Goal: Task Accomplishment & Management: Manage account settings

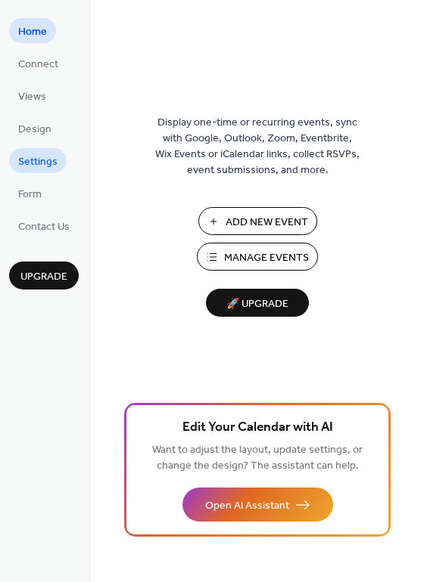
click at [36, 161] on span "Settings" at bounding box center [37, 162] width 39 height 16
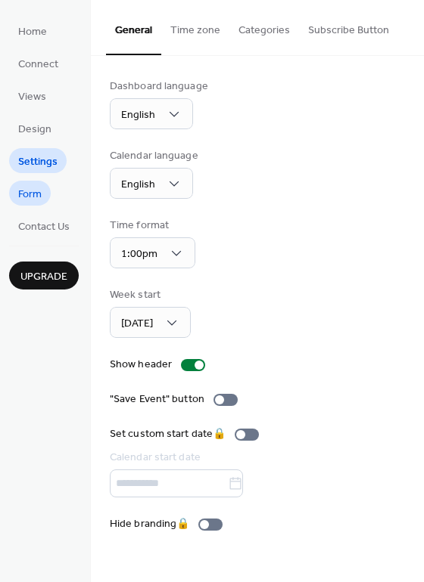
click at [29, 193] on span "Form" at bounding box center [29, 195] width 23 height 16
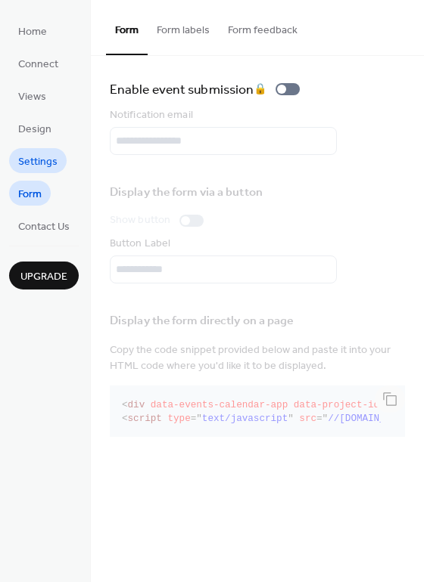
click at [29, 161] on span "Settings" at bounding box center [37, 162] width 39 height 16
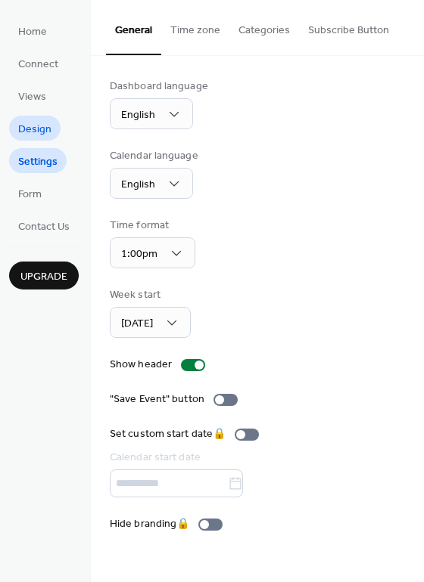
click at [29, 135] on span "Design" at bounding box center [34, 130] width 33 height 16
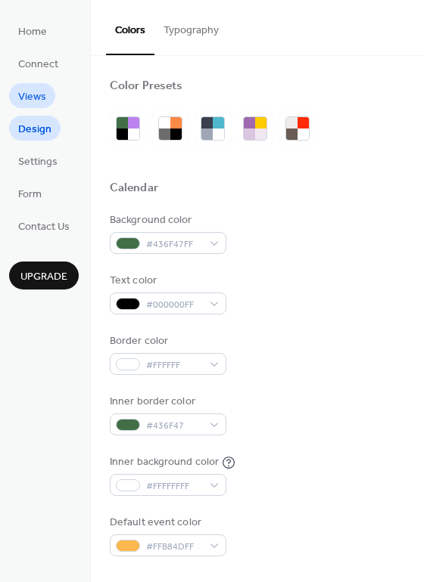
click at [33, 95] on span "Views" at bounding box center [32, 97] width 28 height 16
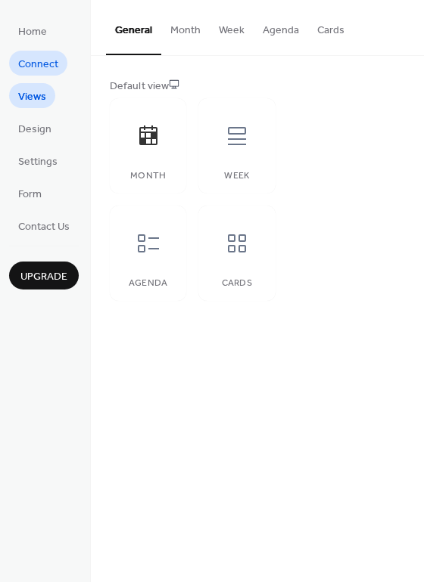
click at [34, 70] on span "Connect" at bounding box center [38, 65] width 40 height 16
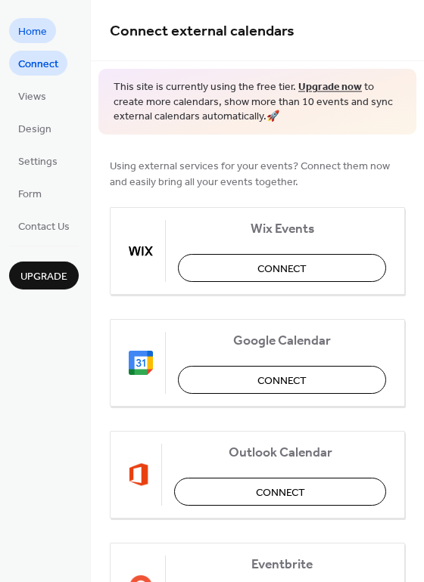
click at [33, 33] on span "Home" at bounding box center [32, 32] width 29 height 16
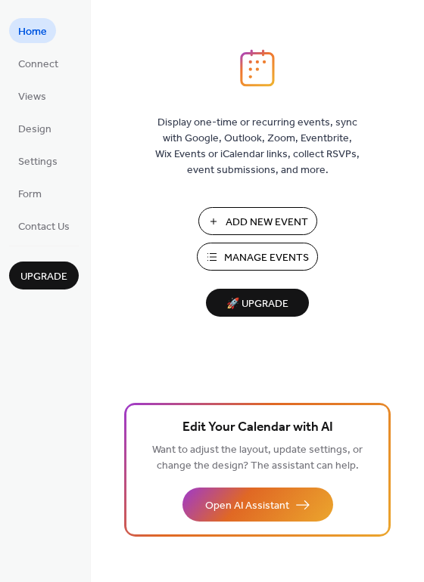
click at [255, 259] on span "Manage Events" at bounding box center [266, 258] width 85 height 16
click at [64, 225] on span "Contact Us" at bounding box center [43, 227] width 51 height 16
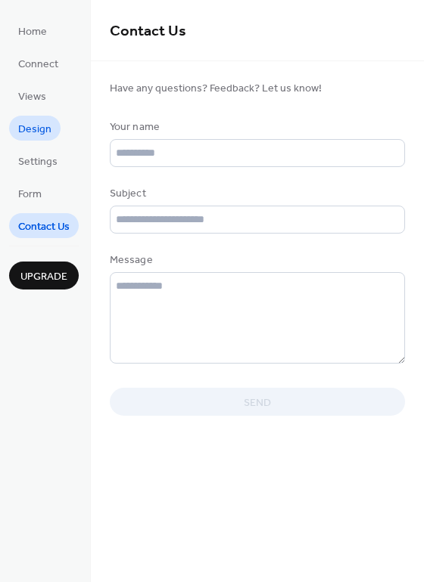
click at [51, 134] on link "Design" at bounding box center [34, 128] width 51 height 25
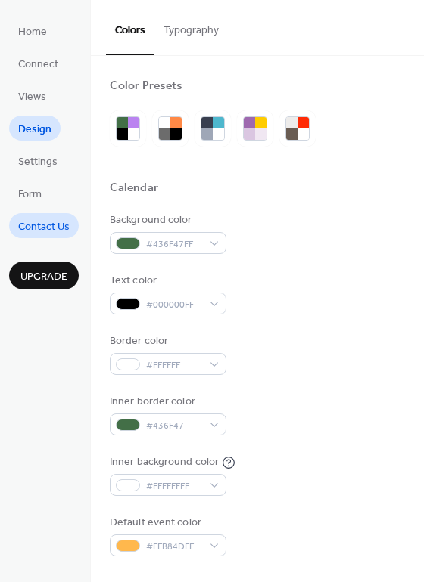
click at [53, 234] on span "Contact Us" at bounding box center [43, 227] width 51 height 16
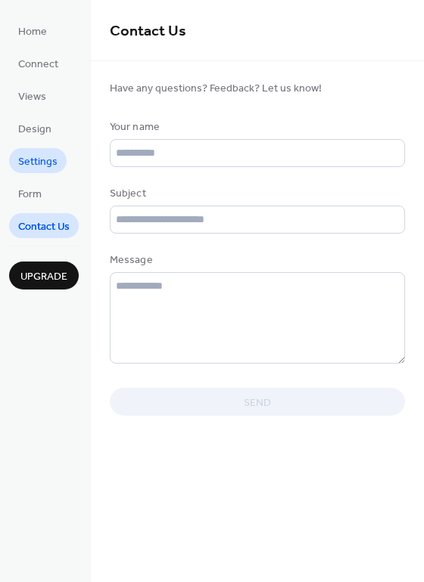
click at [46, 156] on span "Settings" at bounding box center [37, 162] width 39 height 16
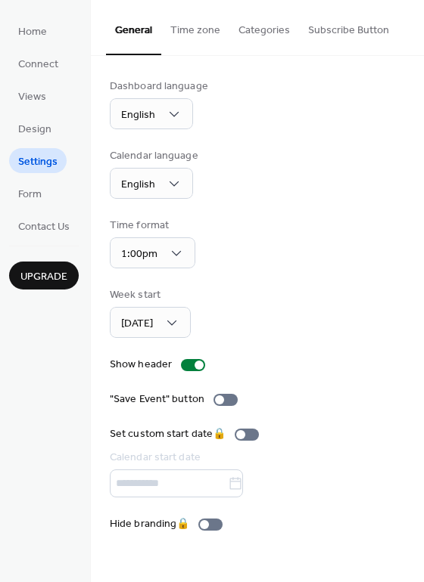
click at [318, 33] on button "Subscribe Button" at bounding box center [348, 27] width 99 height 54
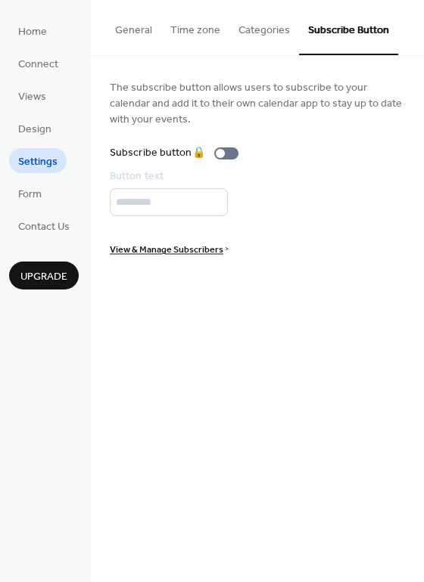
click at [267, 30] on button "Categories" at bounding box center [264, 27] width 70 height 54
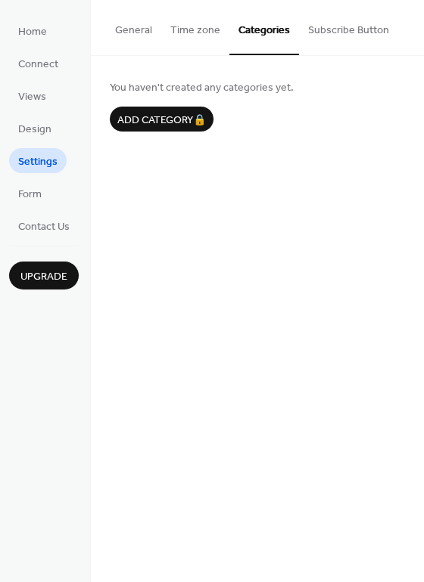
click at [213, 26] on button "Time zone" at bounding box center [195, 27] width 68 height 54
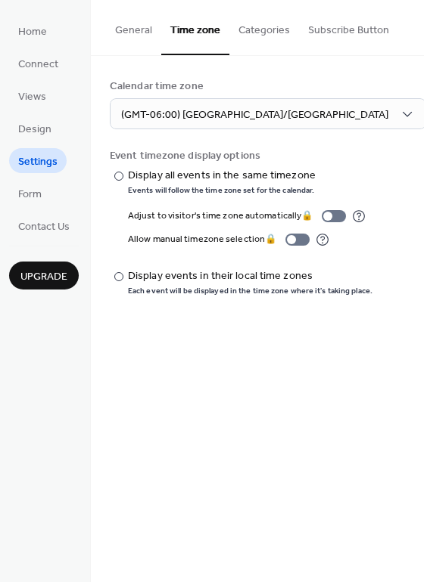
click at [134, 35] on button "General" at bounding box center [133, 27] width 55 height 54
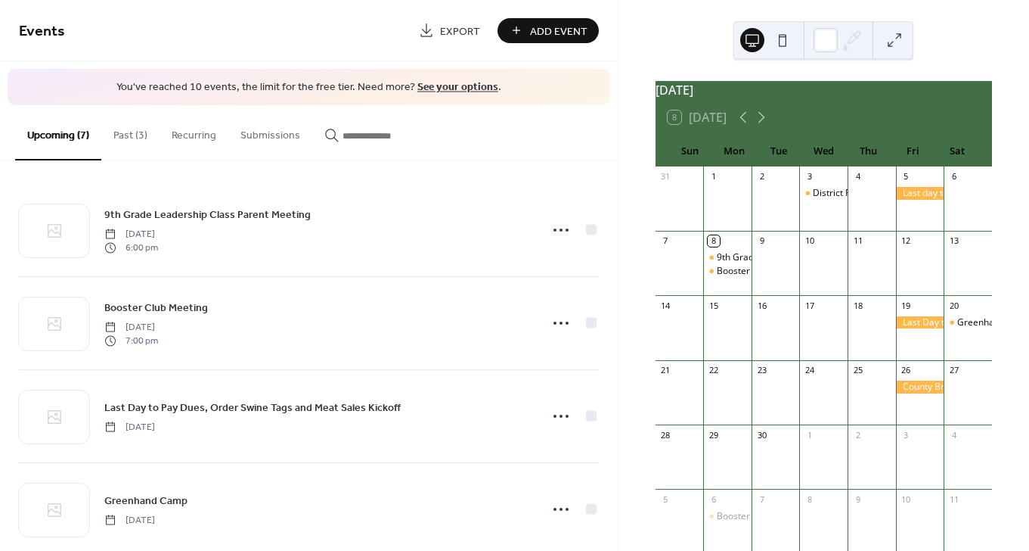
click at [751, 42] on button at bounding box center [752, 40] width 24 height 24
click at [782, 42] on button at bounding box center [783, 40] width 24 height 24
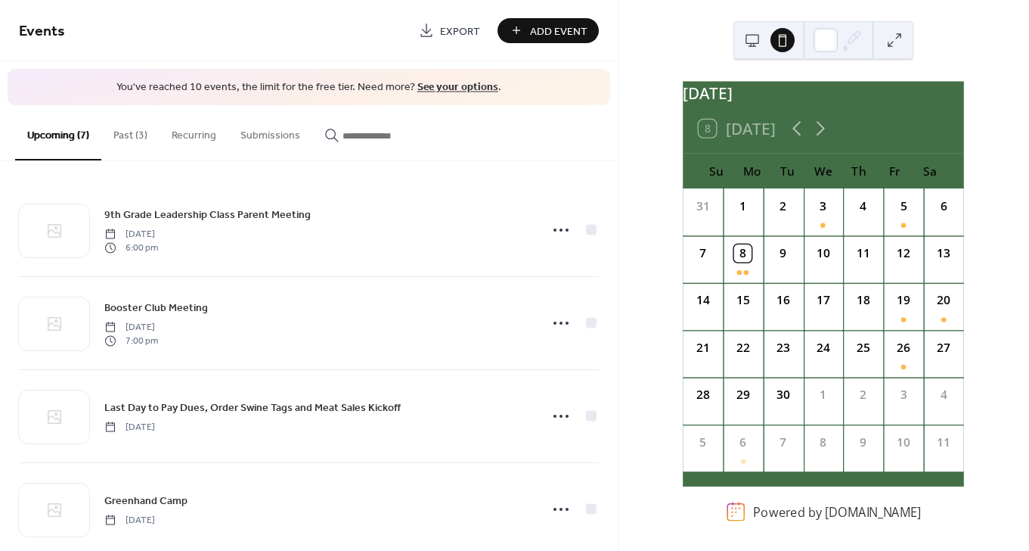
click at [901, 36] on button at bounding box center [895, 40] width 24 height 24
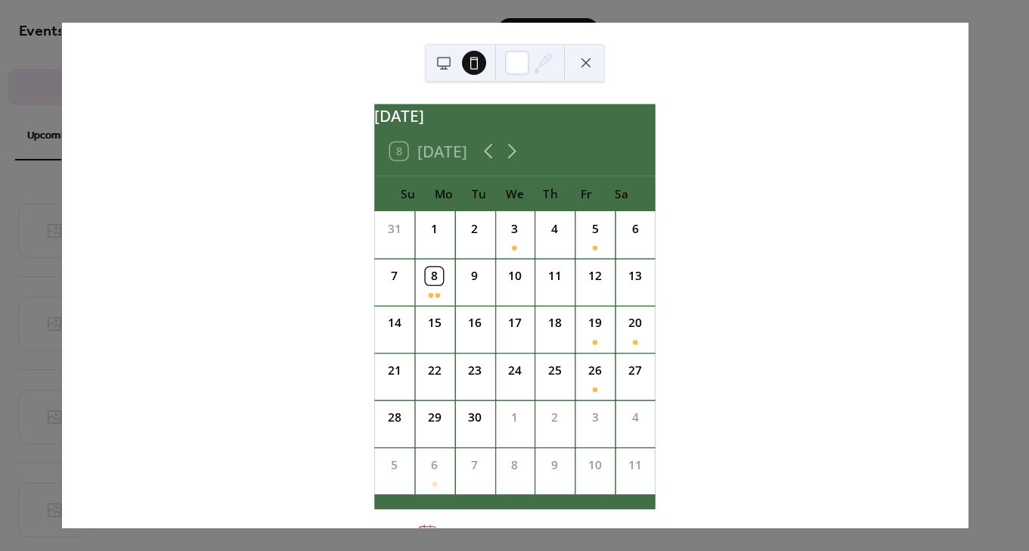
click at [443, 70] on button at bounding box center [444, 63] width 24 height 24
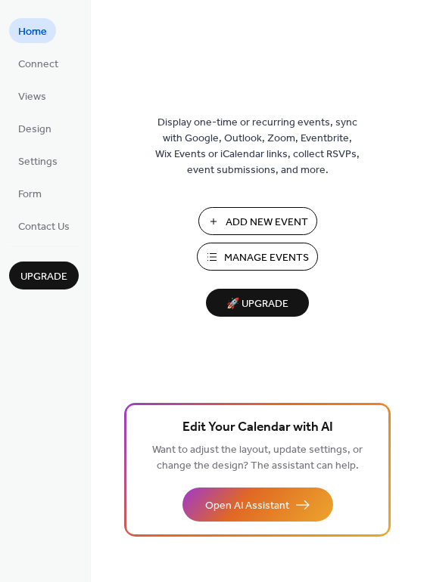
click at [219, 255] on button "Manage Events" at bounding box center [257, 257] width 121 height 28
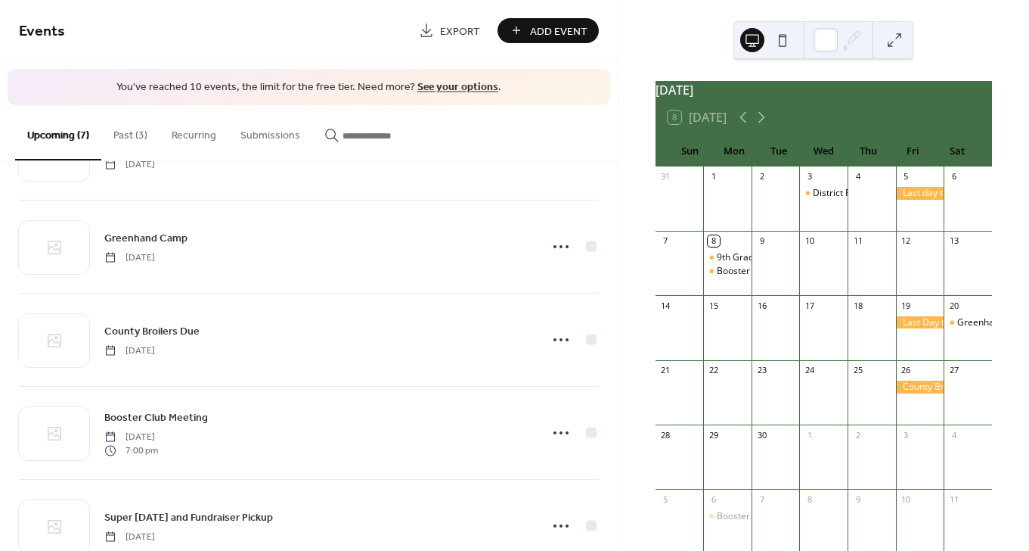
scroll to position [306, 0]
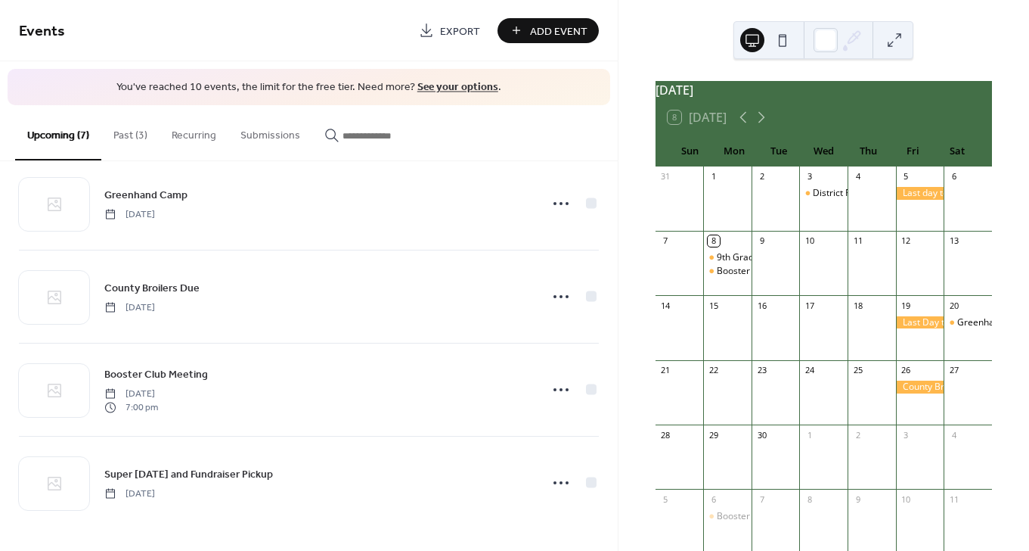
click at [130, 138] on button "Past (3)" at bounding box center [130, 132] width 58 height 54
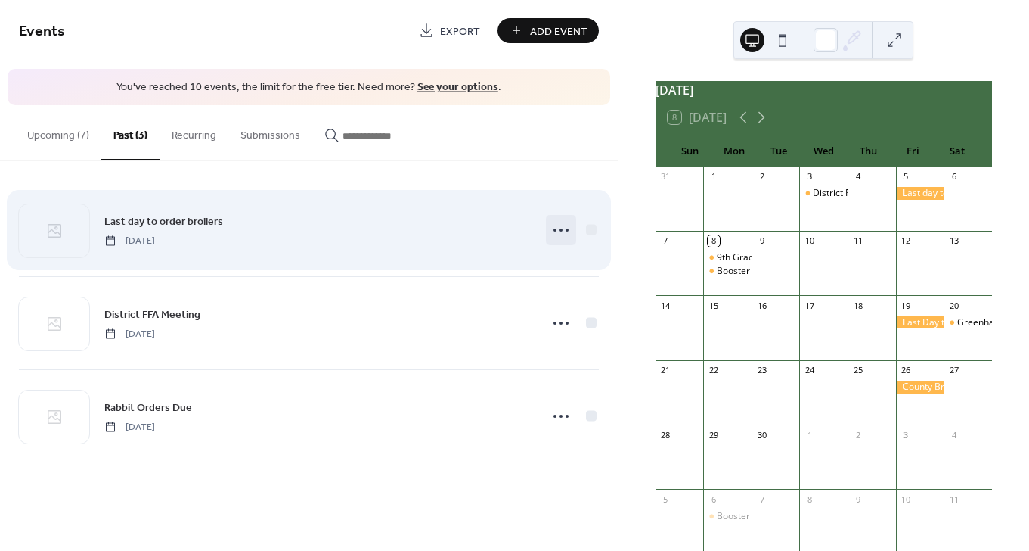
click at [563, 228] on icon at bounding box center [561, 230] width 24 height 24
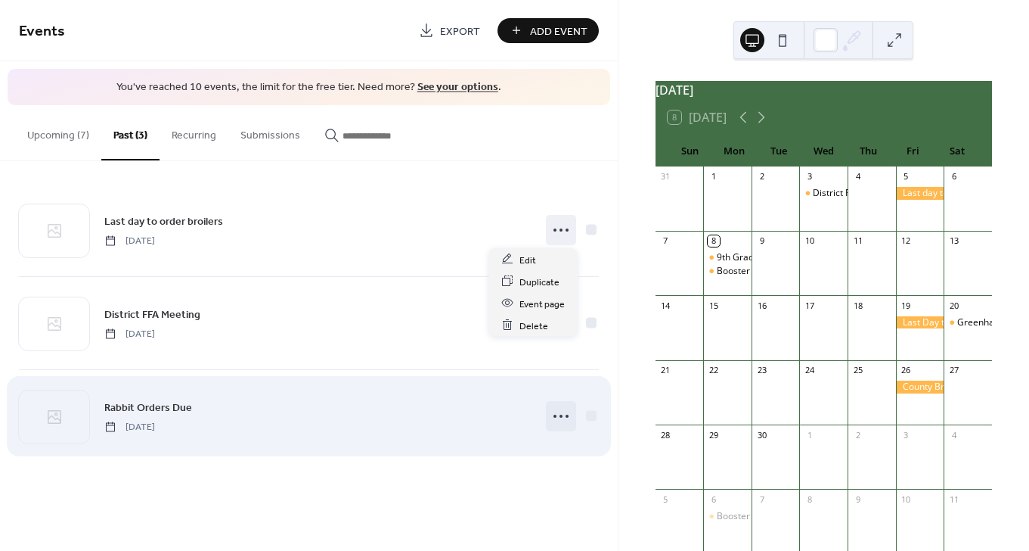
click at [562, 420] on icon at bounding box center [561, 416] width 24 height 24
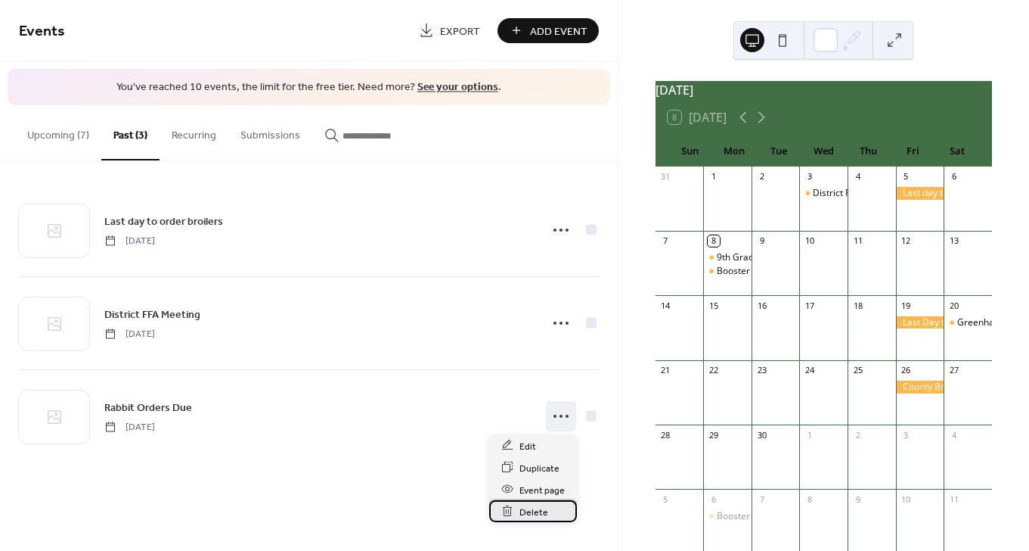
click at [534, 514] on span "Delete" at bounding box center [534, 512] width 29 height 16
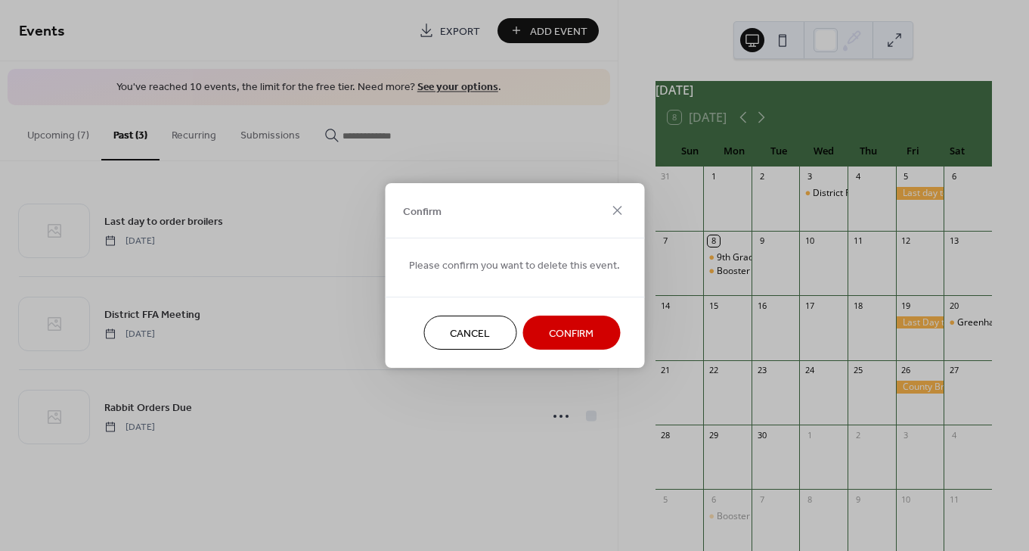
click at [564, 338] on span "Confirm" at bounding box center [571, 334] width 45 height 16
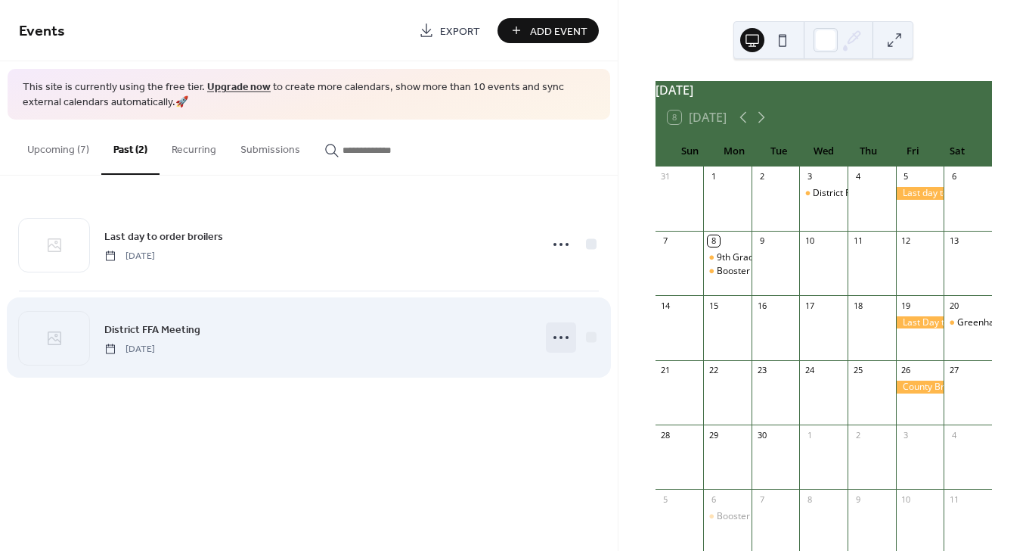
click at [561, 337] on circle at bounding box center [561, 337] width 3 height 3
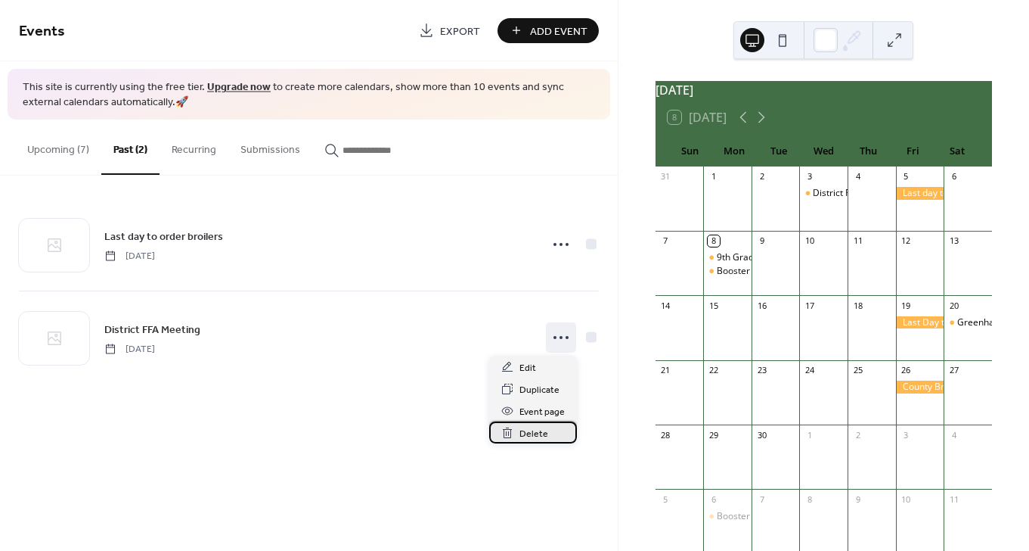
click at [545, 428] on span "Delete" at bounding box center [534, 434] width 29 height 16
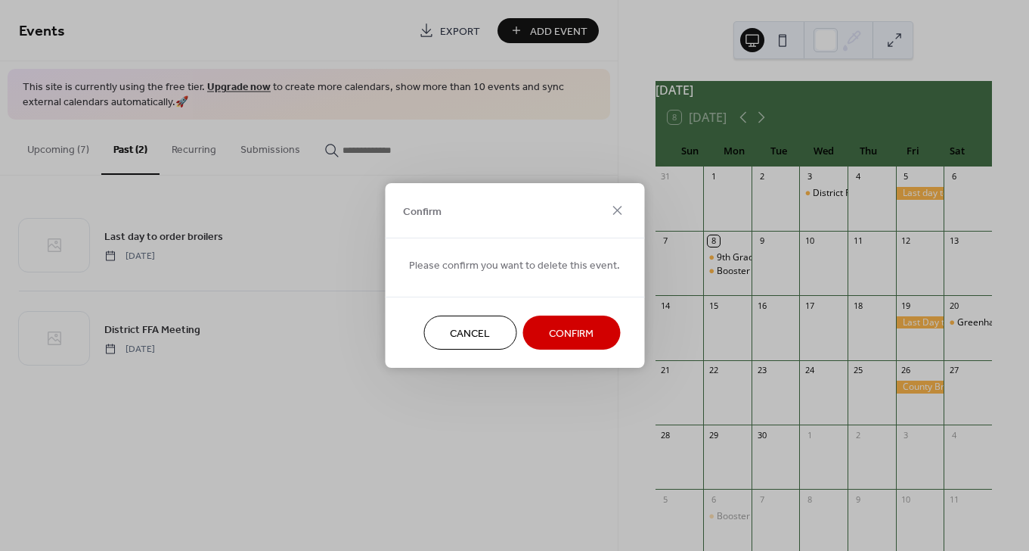
click at [549, 326] on span "Confirm" at bounding box center [571, 334] width 45 height 16
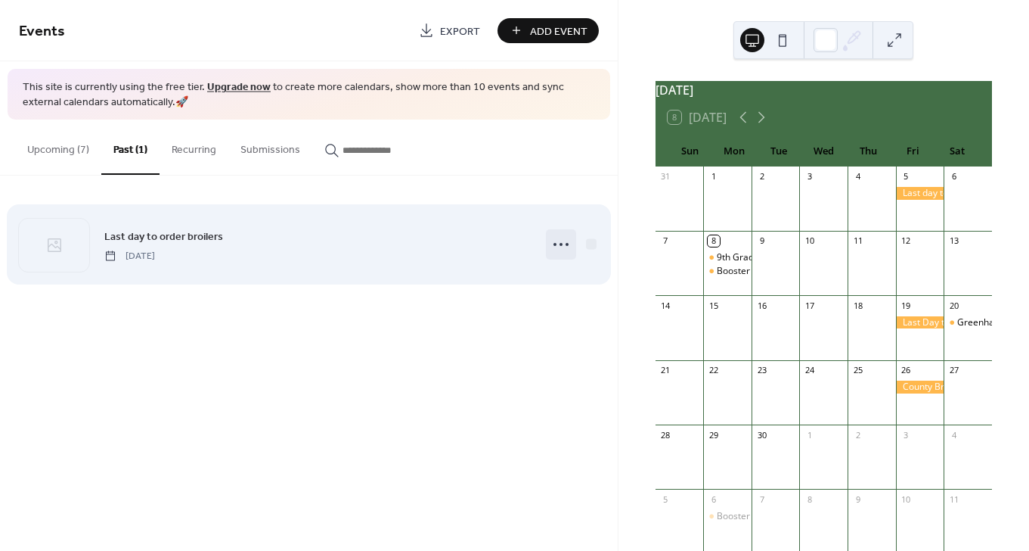
click at [549, 241] on icon at bounding box center [561, 244] width 24 height 24
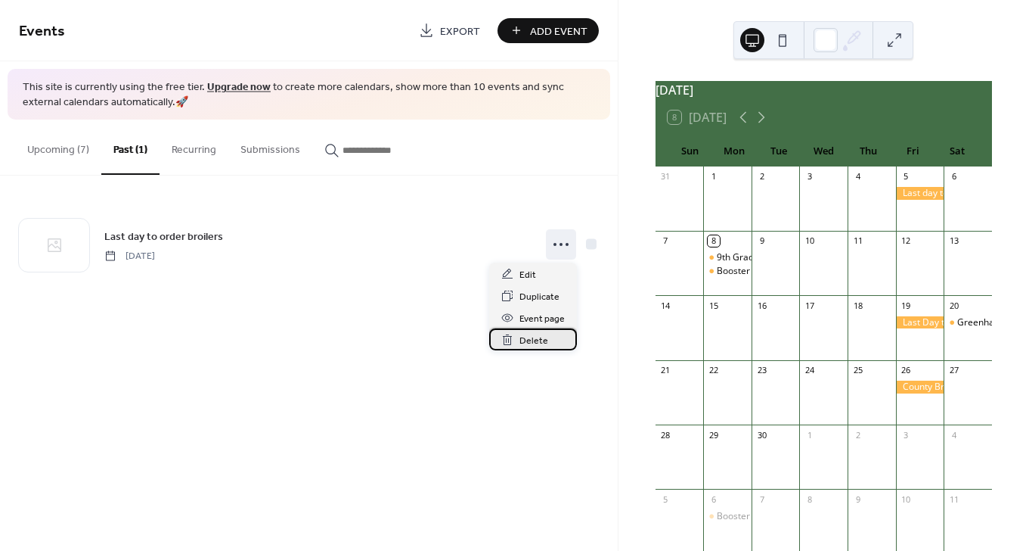
click at [536, 331] on div "Delete" at bounding box center [533, 339] width 88 height 22
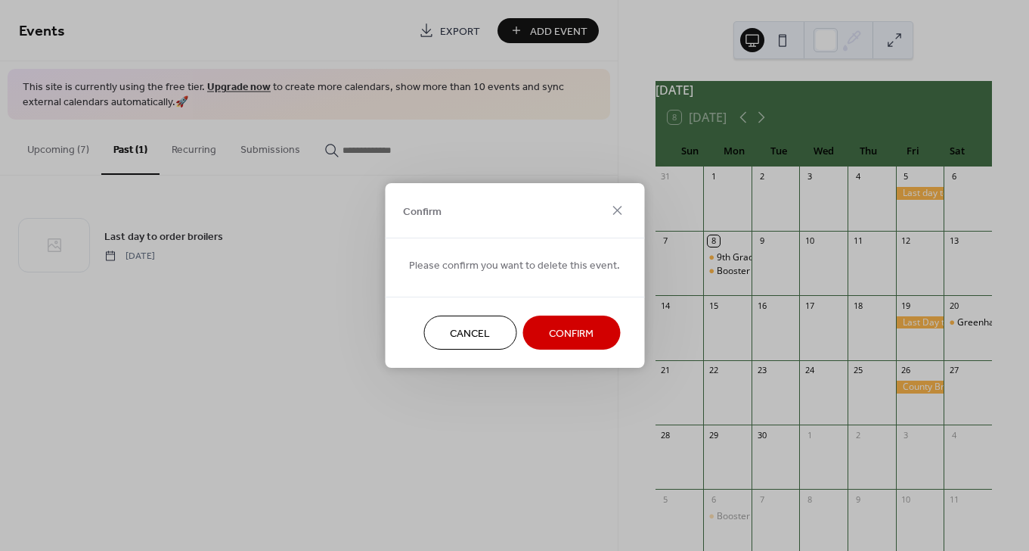
click at [539, 331] on button "Confirm" at bounding box center [572, 332] width 98 height 34
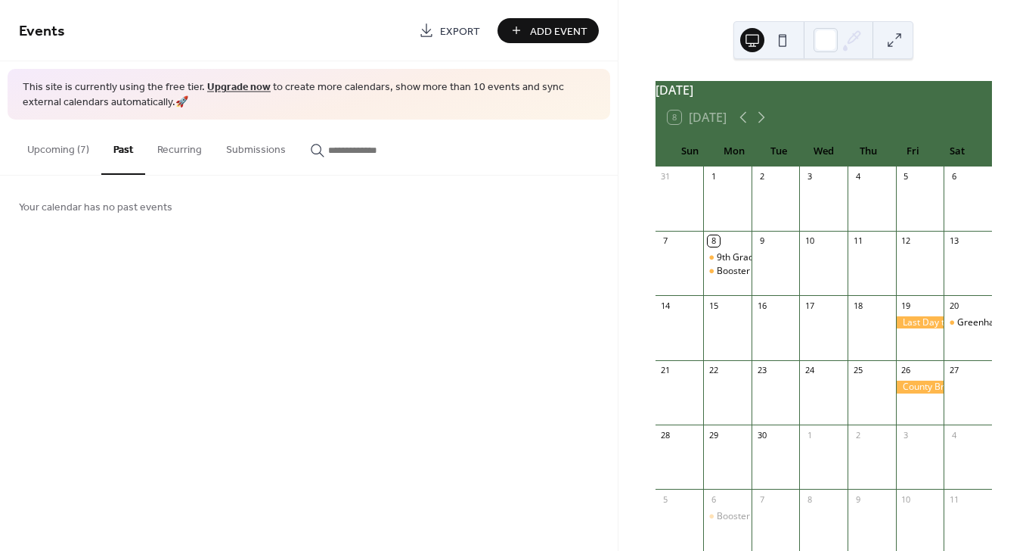
click at [67, 147] on button "Upcoming (7)" at bounding box center [58, 147] width 86 height 54
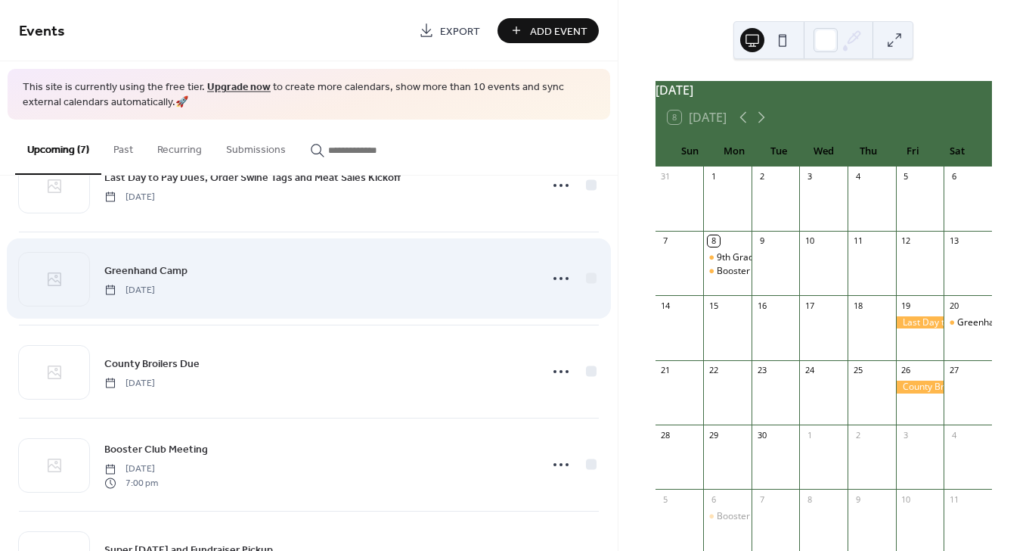
scroll to position [234, 0]
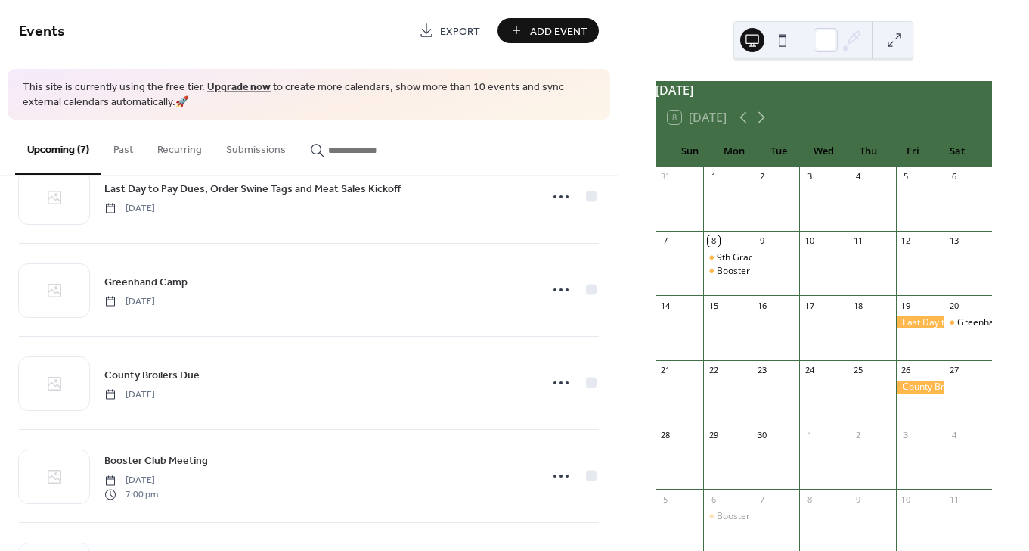
click at [537, 35] on span "Add Event" at bounding box center [558, 31] width 57 height 16
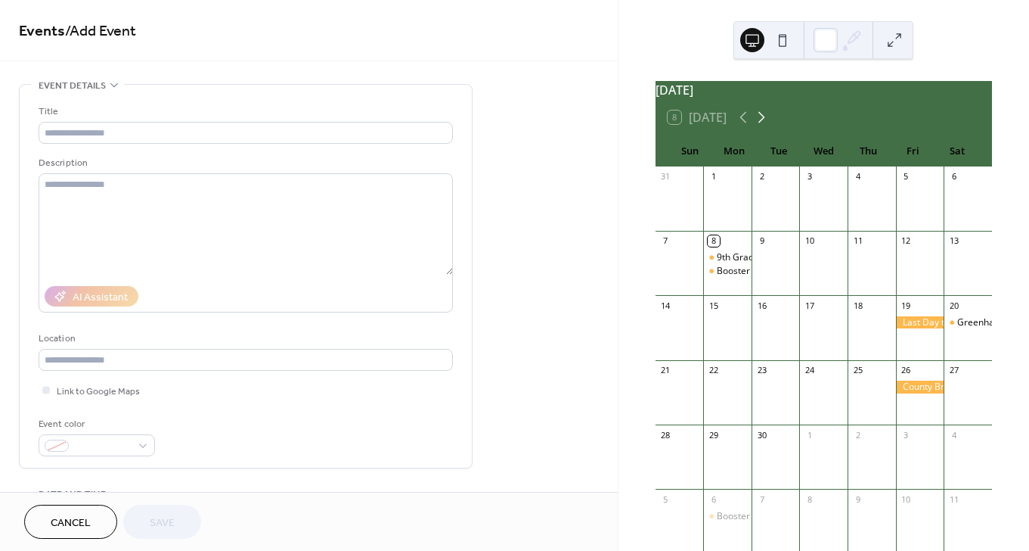
click at [767, 126] on icon at bounding box center [762, 117] width 18 height 18
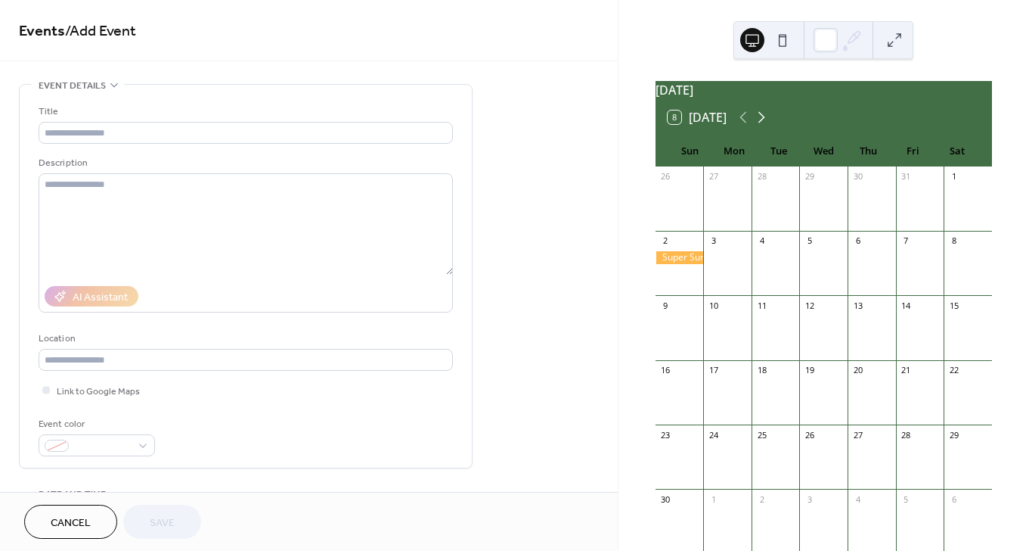
click at [767, 126] on icon at bounding box center [762, 117] width 18 height 18
click at [744, 123] on icon at bounding box center [743, 117] width 7 height 11
click at [745, 123] on icon at bounding box center [743, 117] width 7 height 11
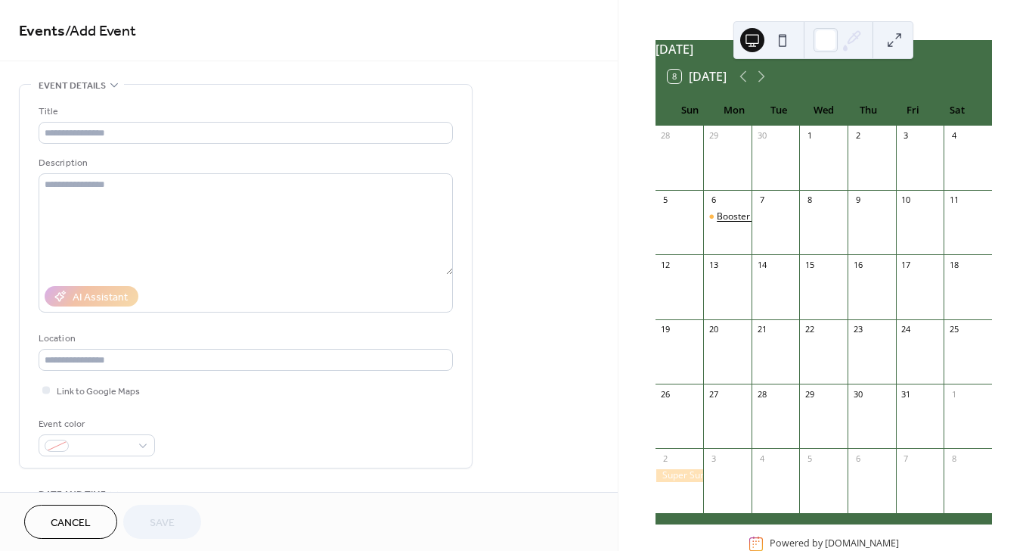
scroll to position [36, 0]
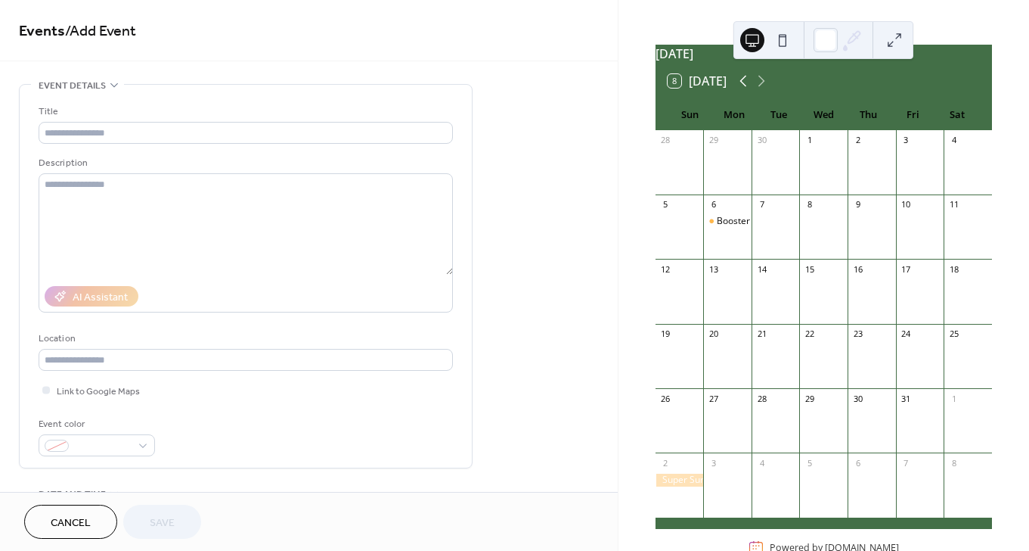
click at [751, 90] on icon at bounding box center [743, 81] width 18 height 18
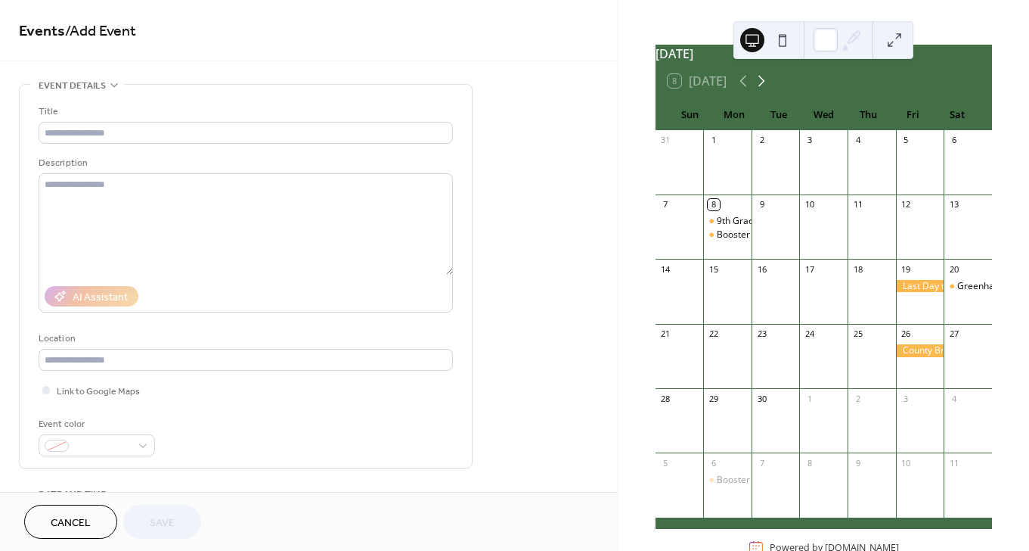
click at [766, 90] on icon at bounding box center [762, 81] width 18 height 18
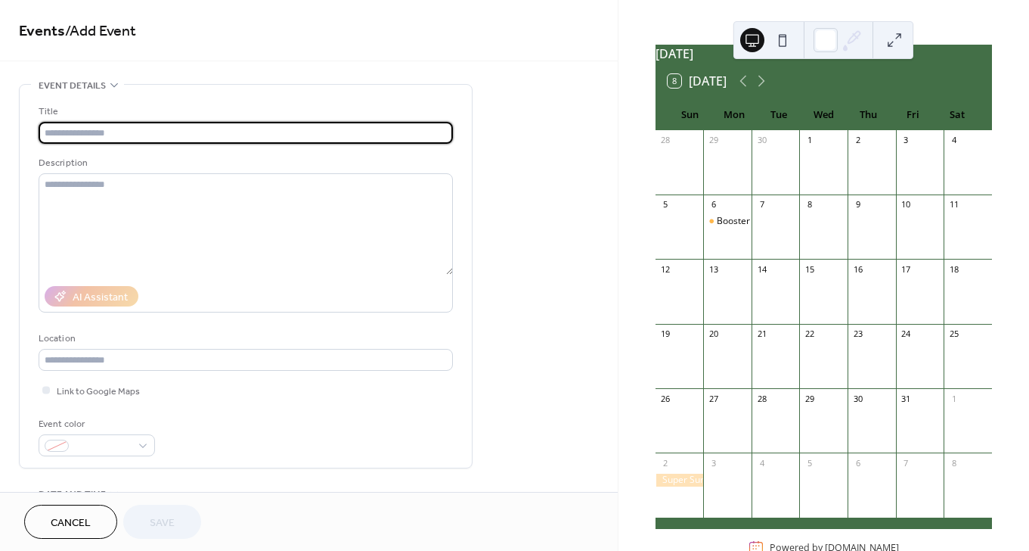
click at [177, 127] on input "text" at bounding box center [246, 133] width 414 height 22
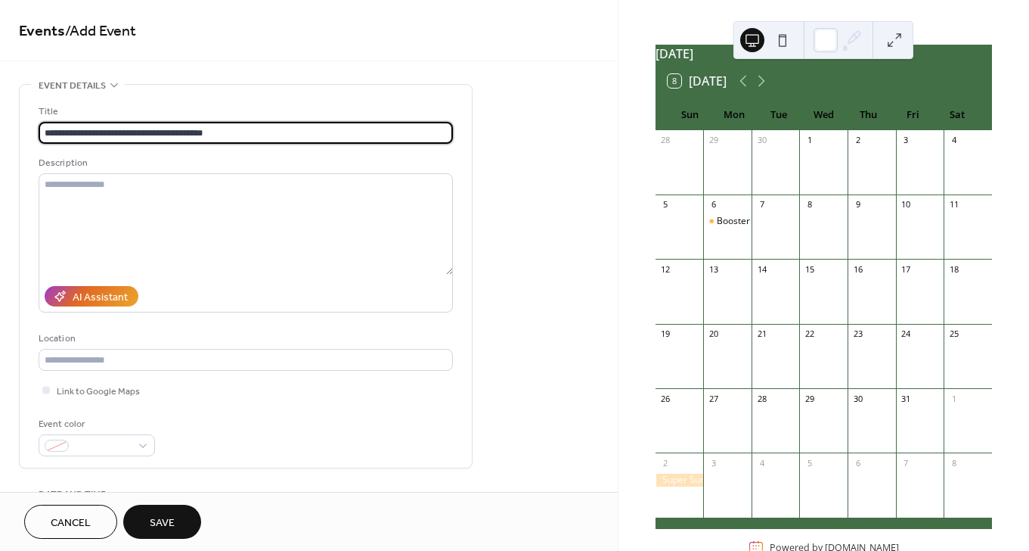
type input "**********"
click at [319, 226] on textarea at bounding box center [246, 223] width 414 height 101
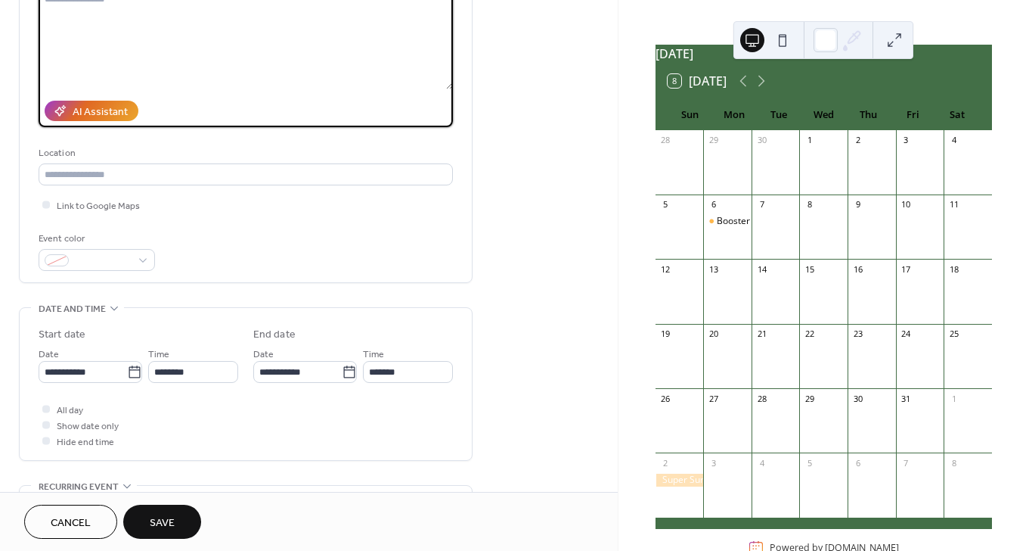
scroll to position [328, 0]
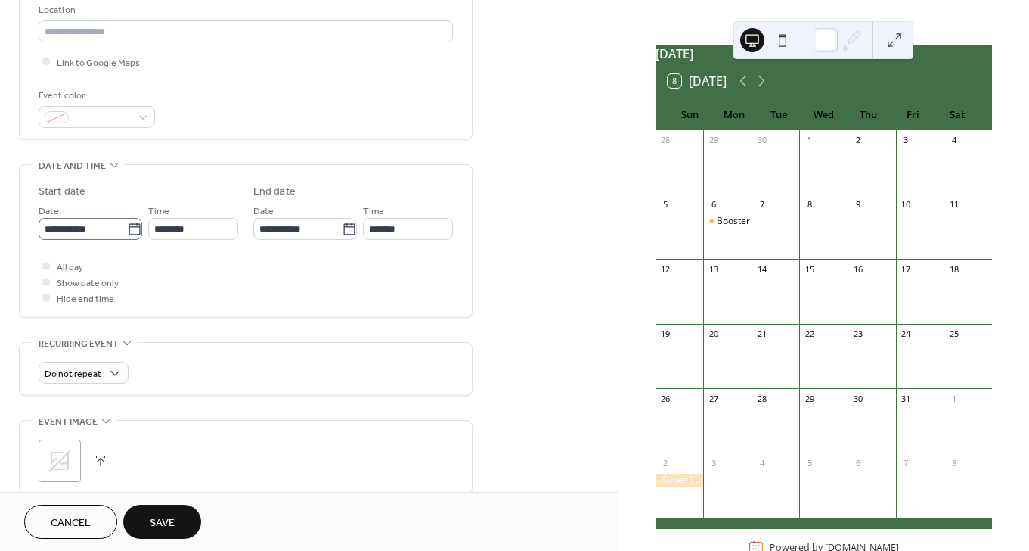
click at [129, 228] on icon at bounding box center [134, 229] width 15 height 15
click at [127, 228] on input "**********" at bounding box center [83, 229] width 88 height 22
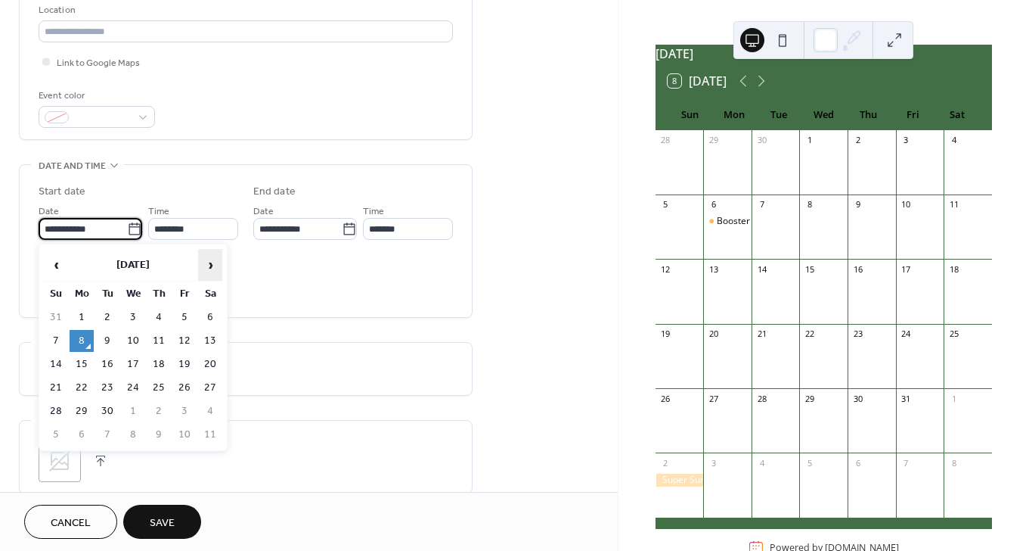
click at [210, 264] on span "›" at bounding box center [210, 265] width 23 height 30
click at [181, 386] on td "24" at bounding box center [184, 388] width 24 height 22
type input "**********"
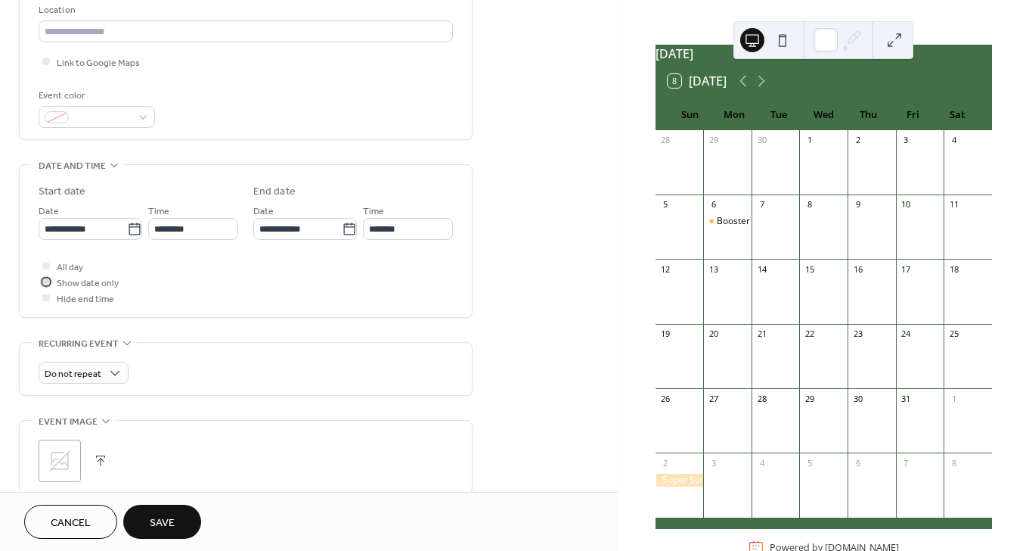
click at [98, 282] on span "Show date only" at bounding box center [88, 283] width 62 height 16
click at [104, 299] on span "Hide end time" at bounding box center [85, 299] width 57 height 16
click at [158, 525] on span "Save" at bounding box center [162, 523] width 25 height 16
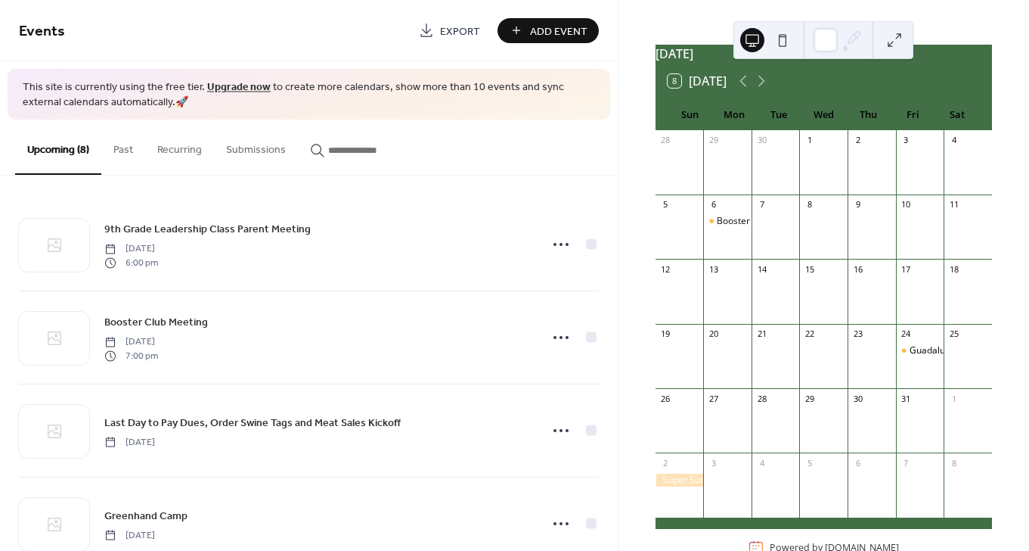
click at [518, 26] on button "Add Event" at bounding box center [548, 30] width 101 height 25
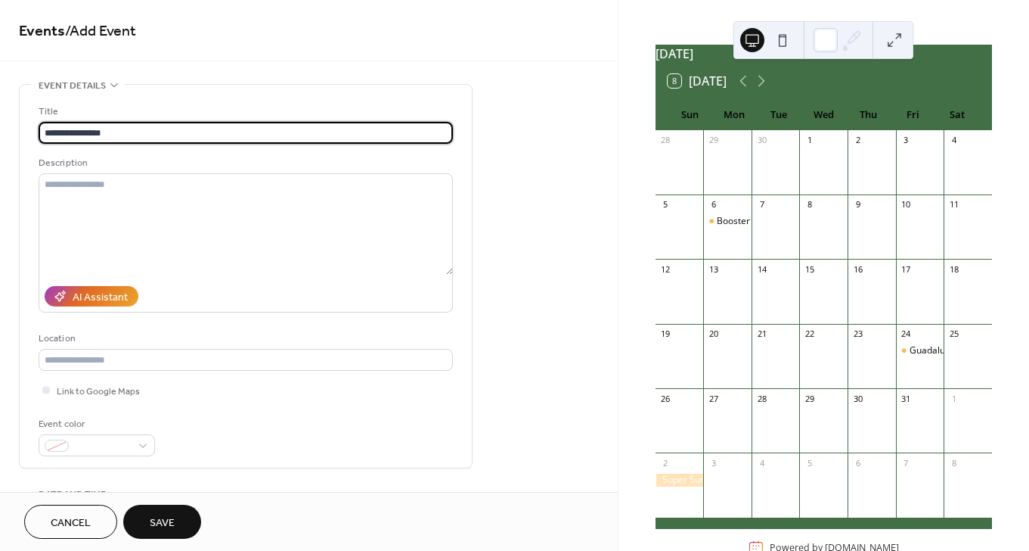
click at [45, 130] on input "**********" at bounding box center [246, 133] width 414 height 22
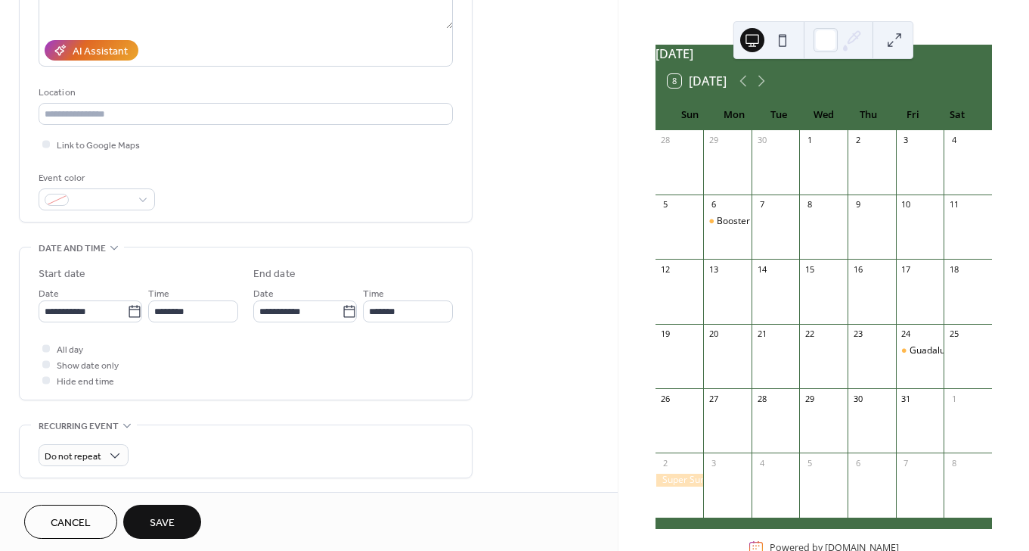
scroll to position [320, 0]
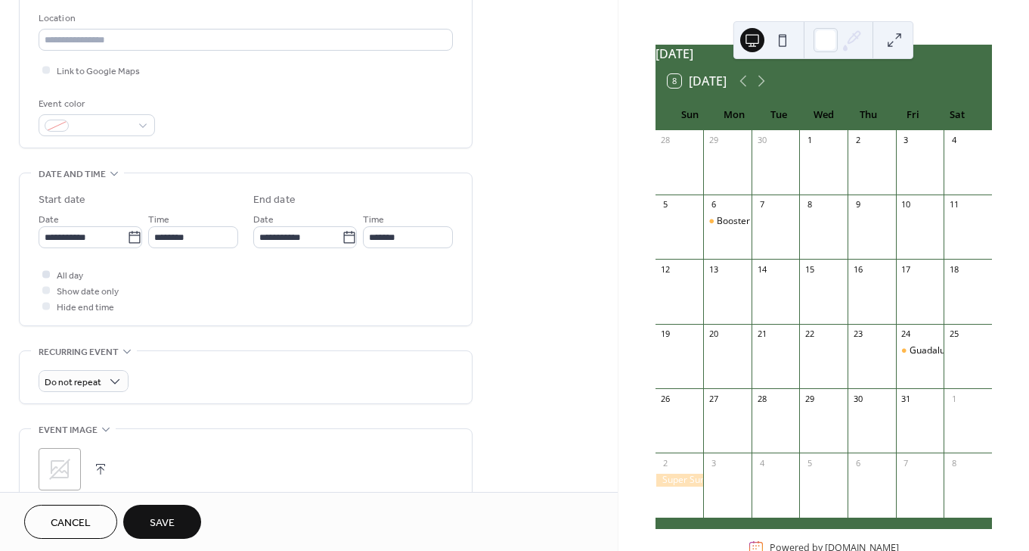
type input "**********"
click at [75, 278] on span "All day" at bounding box center [70, 276] width 26 height 16
click at [76, 307] on span "Hide end time" at bounding box center [85, 308] width 57 height 16
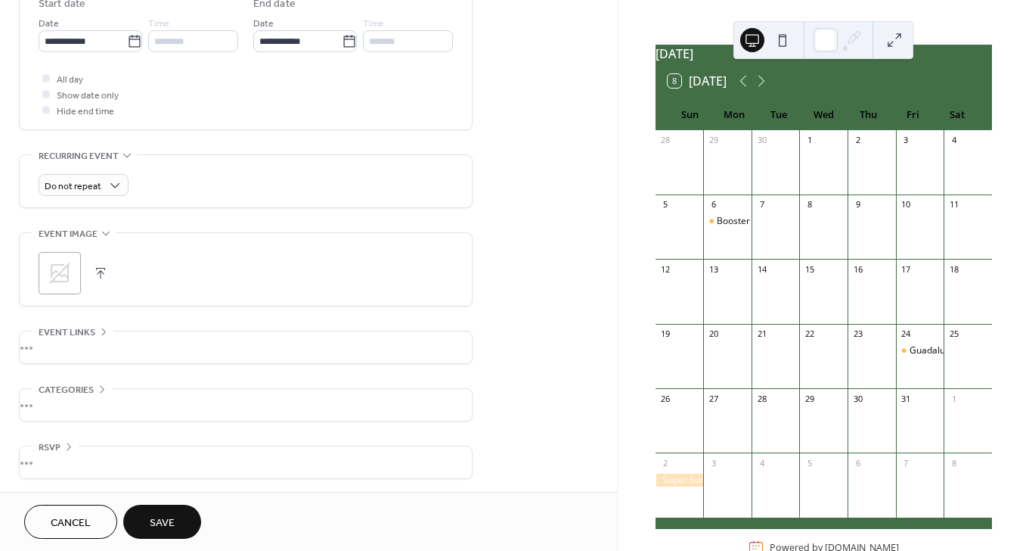
click at [181, 520] on button "Save" at bounding box center [162, 521] width 78 height 34
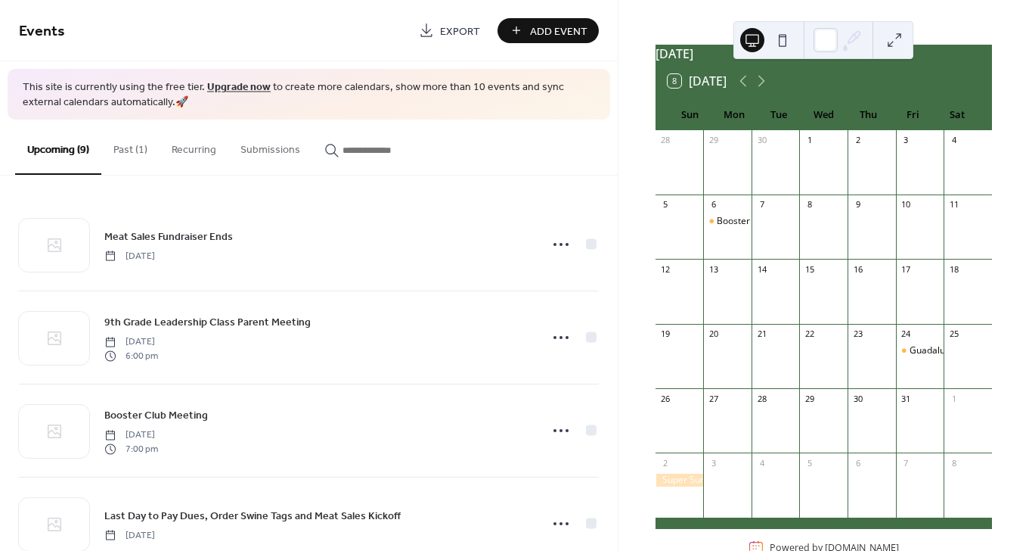
click at [544, 27] on span "Add Event" at bounding box center [558, 31] width 57 height 16
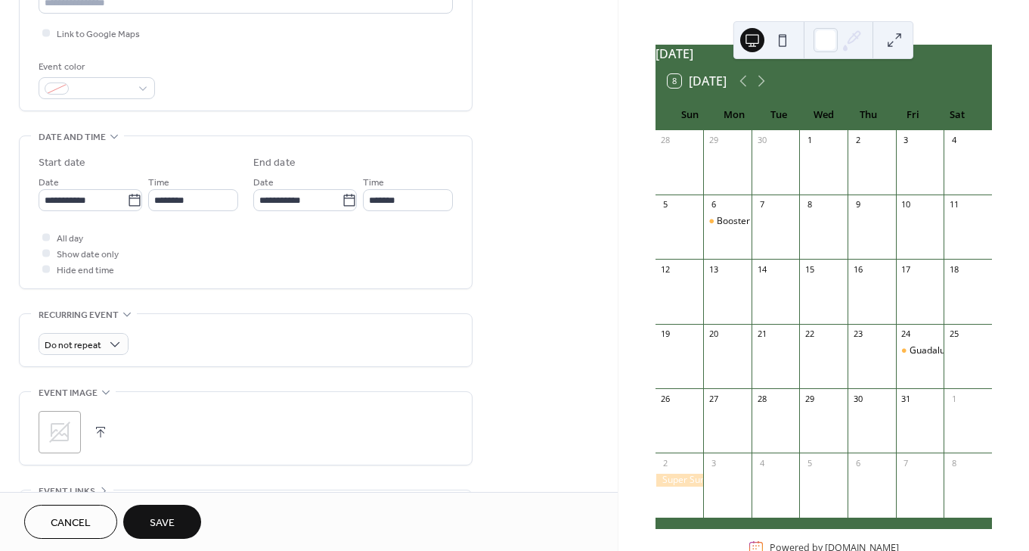
scroll to position [460, 0]
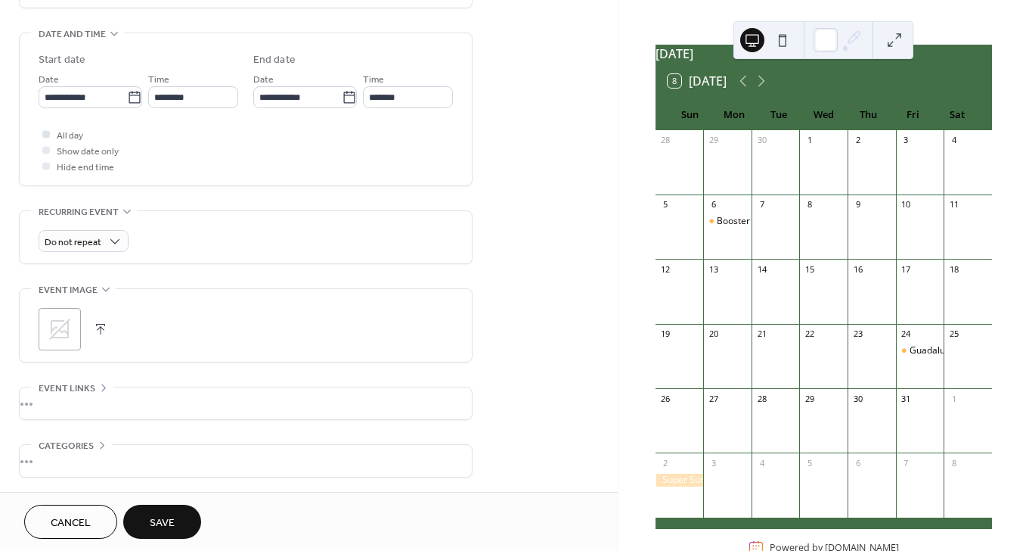
type input "**********"
click at [70, 132] on span "All day" at bounding box center [70, 136] width 26 height 16
click at [179, 524] on button "Save" at bounding box center [162, 521] width 78 height 34
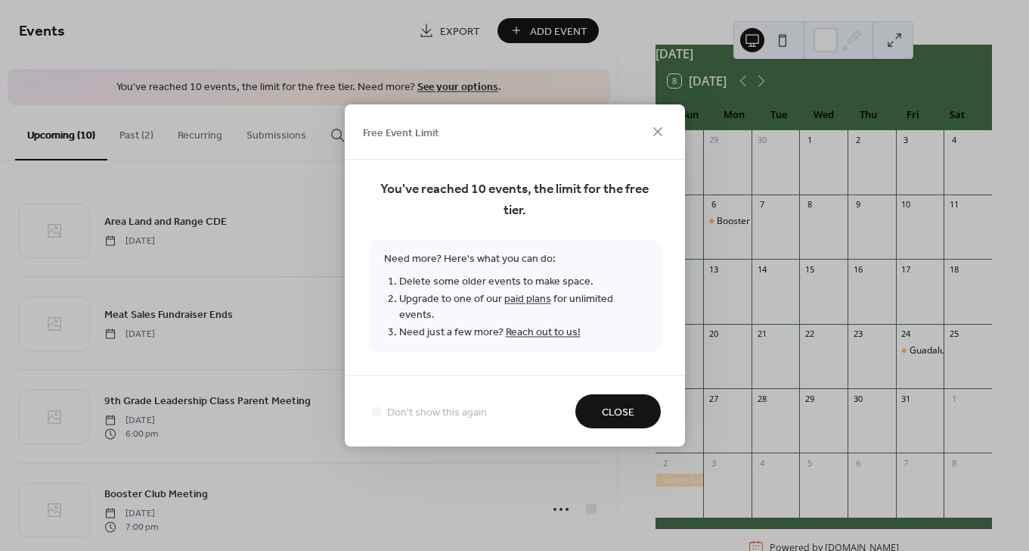
click at [615, 405] on span "Close" at bounding box center [618, 413] width 33 height 16
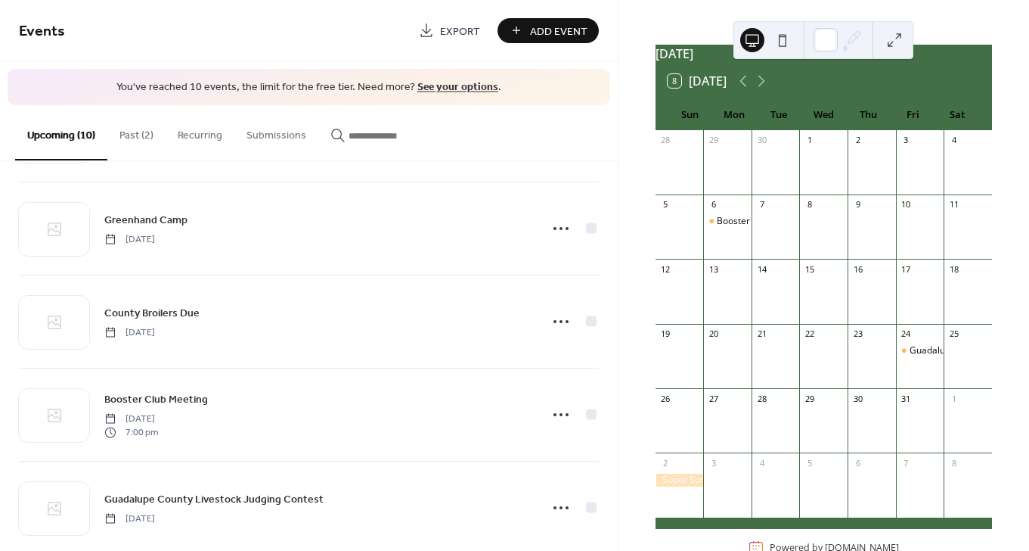
scroll to position [585, 0]
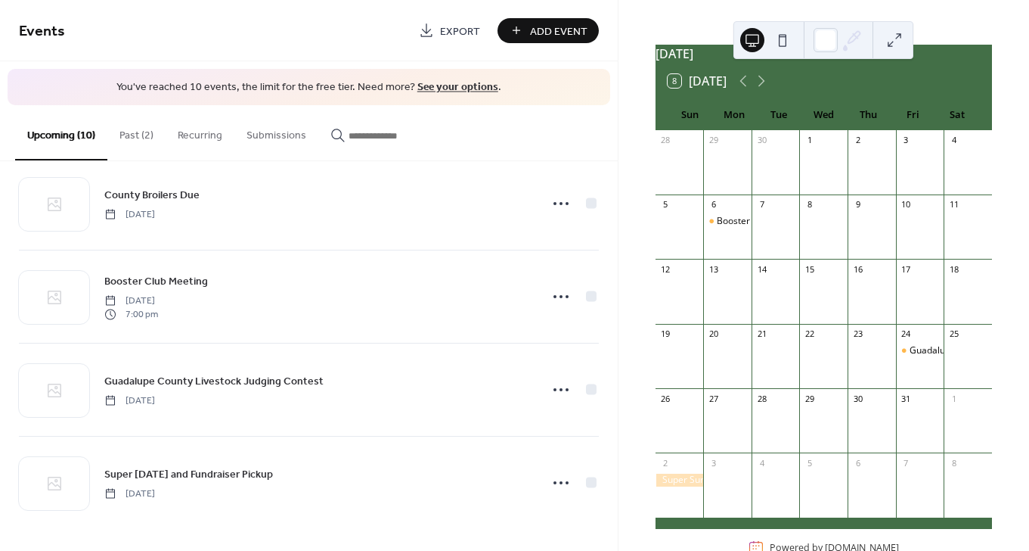
click at [132, 135] on button "Past (2)" at bounding box center [136, 132] width 58 height 54
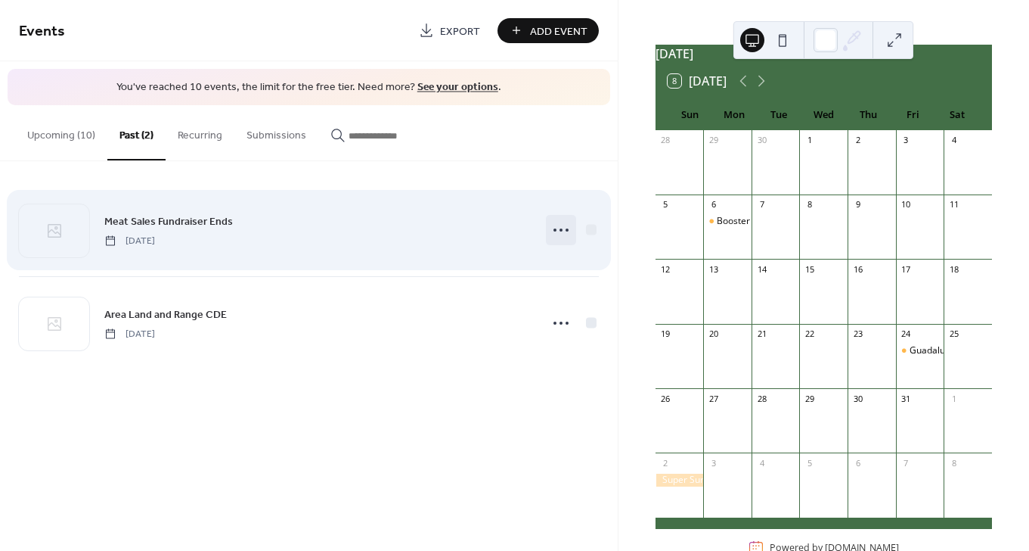
click at [562, 231] on icon at bounding box center [561, 230] width 24 height 24
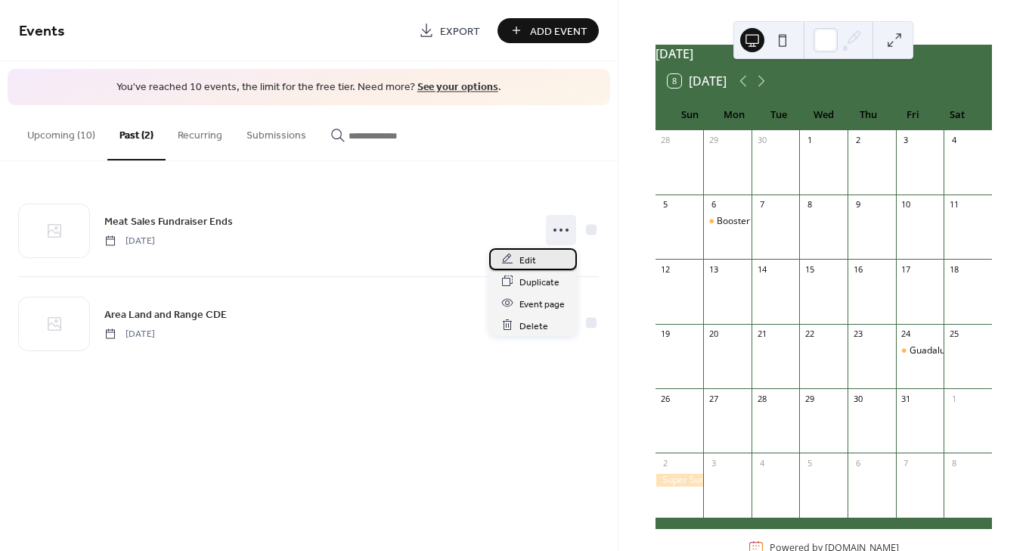
click at [532, 262] on span "Edit" at bounding box center [528, 260] width 17 height 16
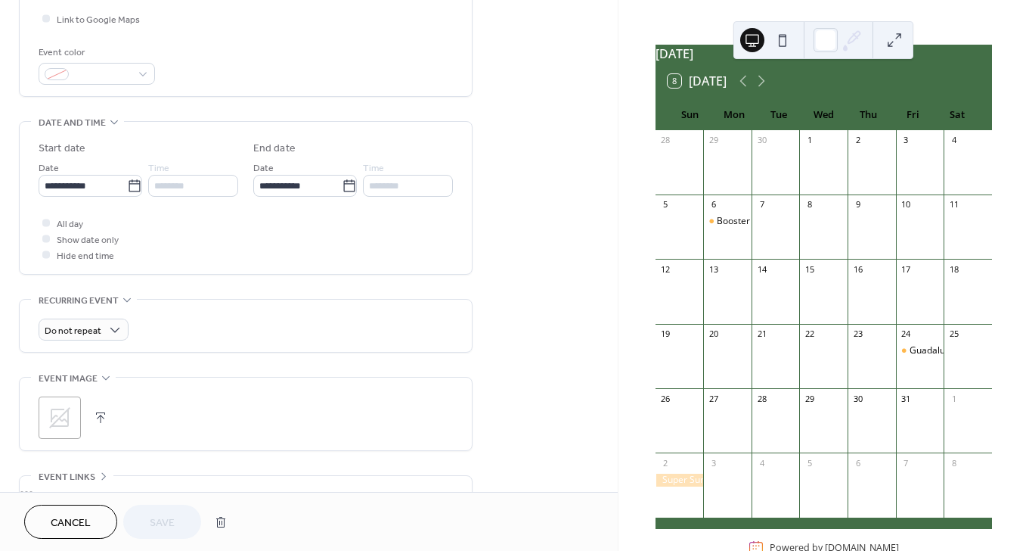
scroll to position [518, 0]
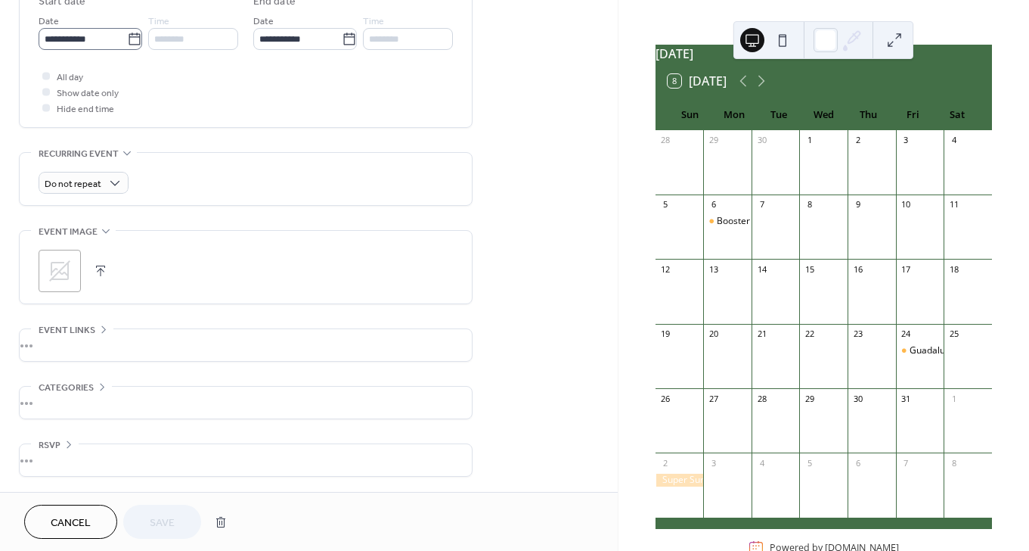
click at [127, 42] on icon at bounding box center [134, 39] width 15 height 15
click at [124, 42] on input "**********" at bounding box center [83, 39] width 88 height 22
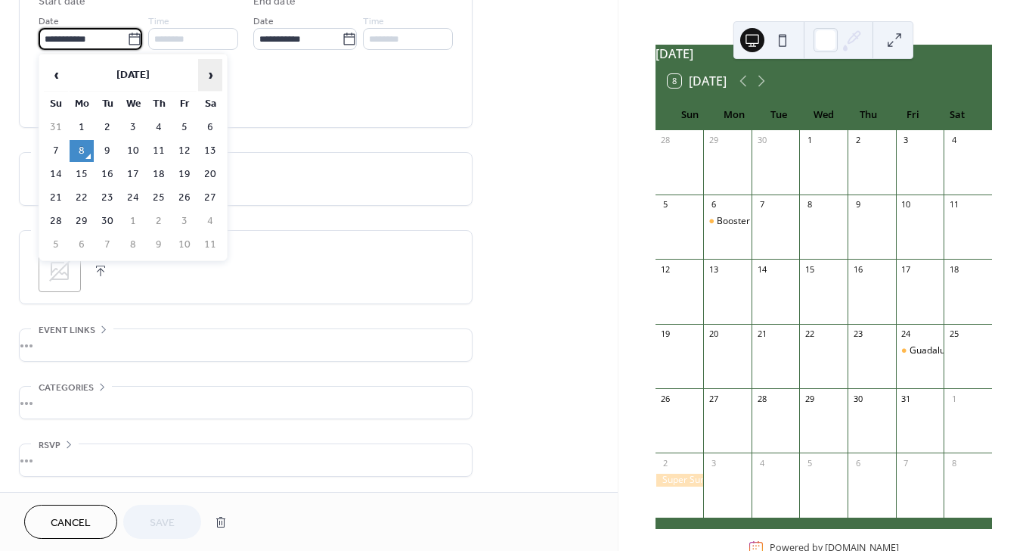
click at [214, 68] on span "›" at bounding box center [210, 75] width 23 height 30
click at [139, 144] on td "8" at bounding box center [133, 151] width 24 height 22
type input "**********"
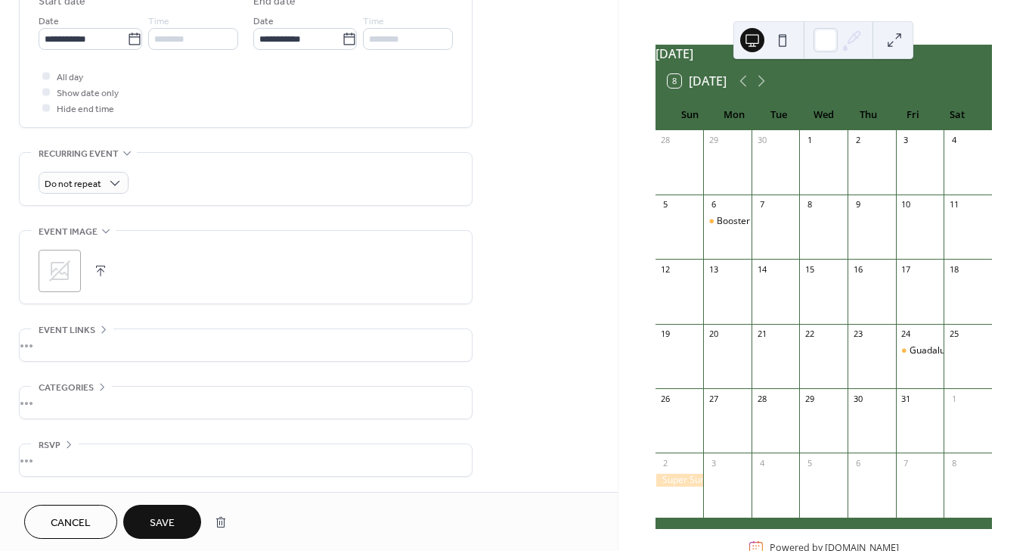
click at [163, 515] on span "Save" at bounding box center [162, 523] width 25 height 16
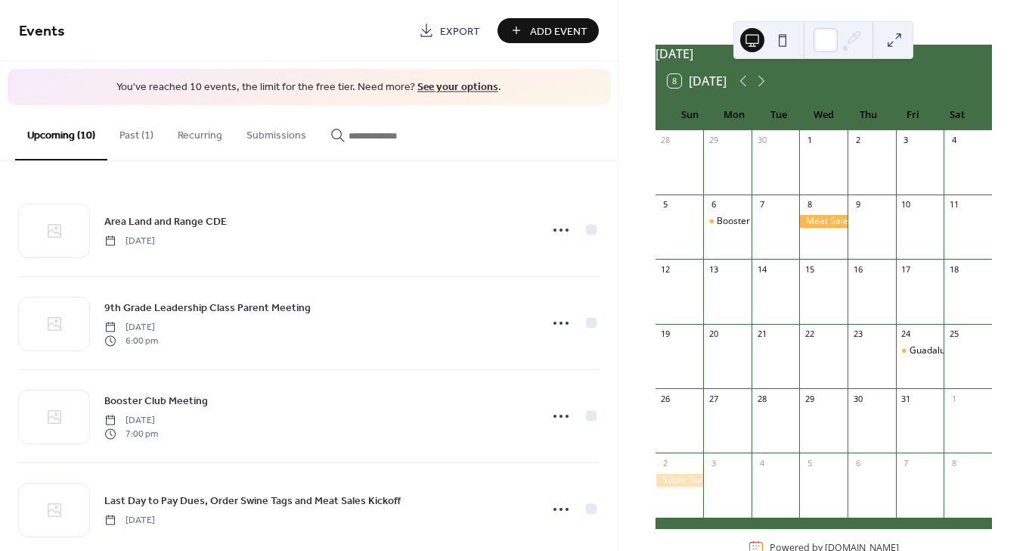
click at [138, 134] on button "Past (1)" at bounding box center [136, 132] width 58 height 54
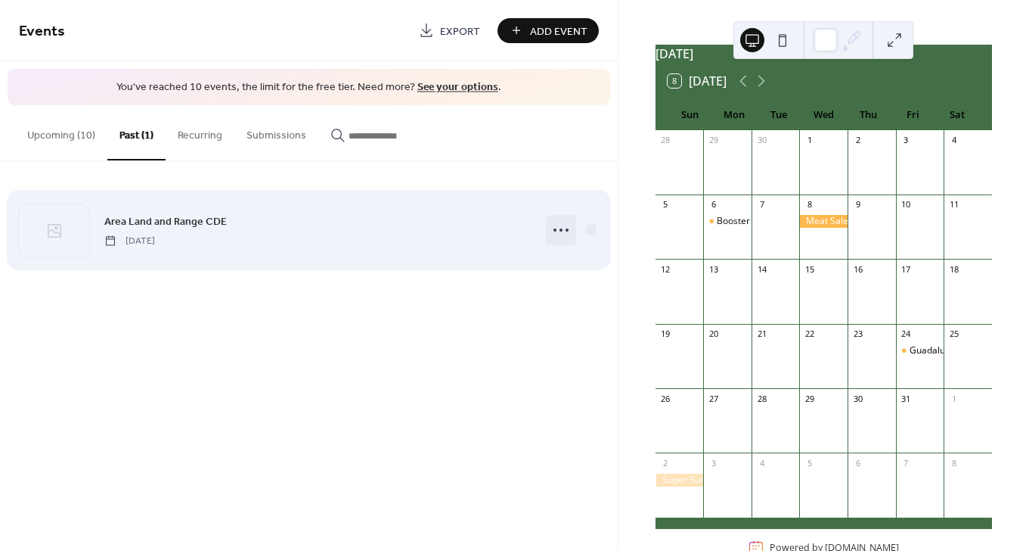
click at [566, 226] on icon at bounding box center [561, 230] width 24 height 24
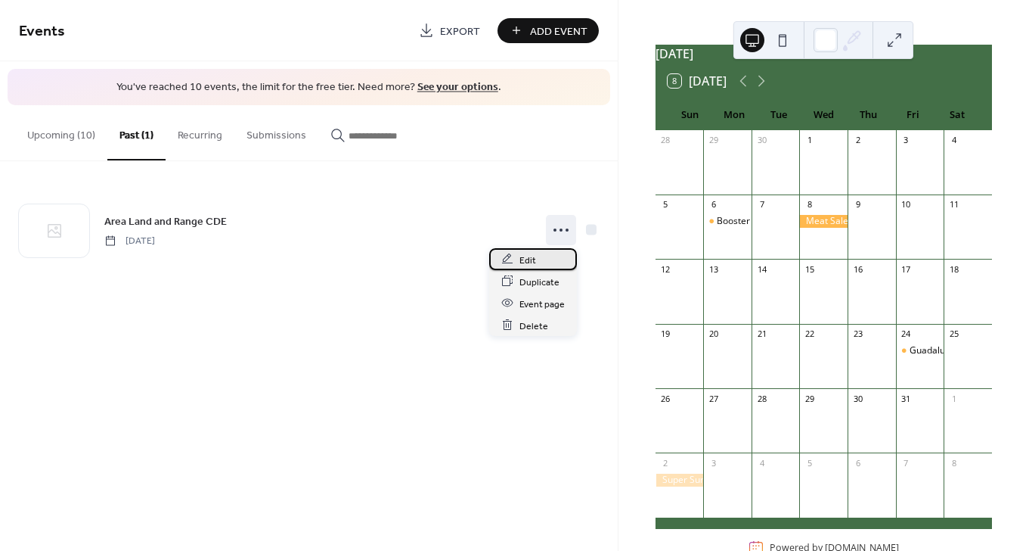
click at [515, 259] on div "Edit" at bounding box center [533, 259] width 88 height 22
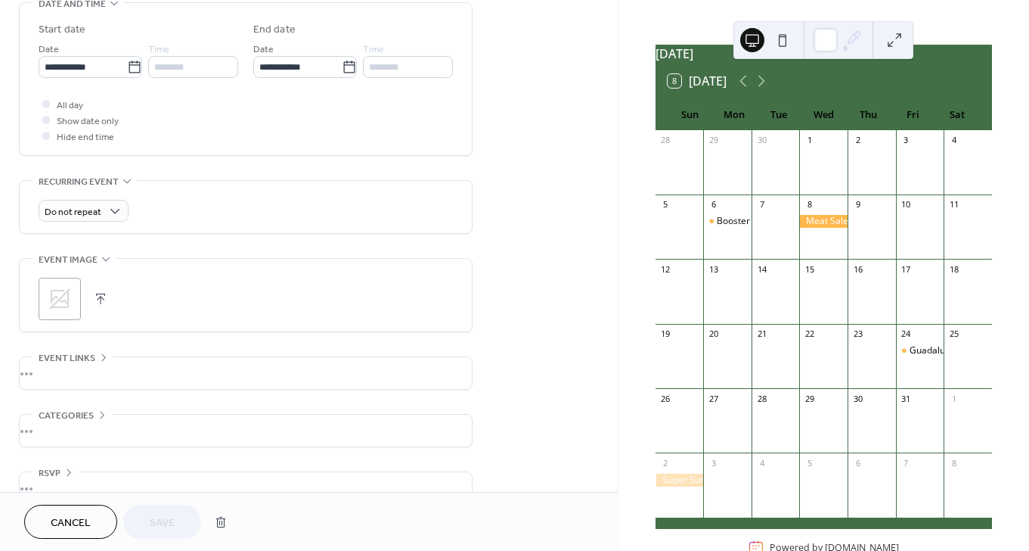
scroll to position [511, 0]
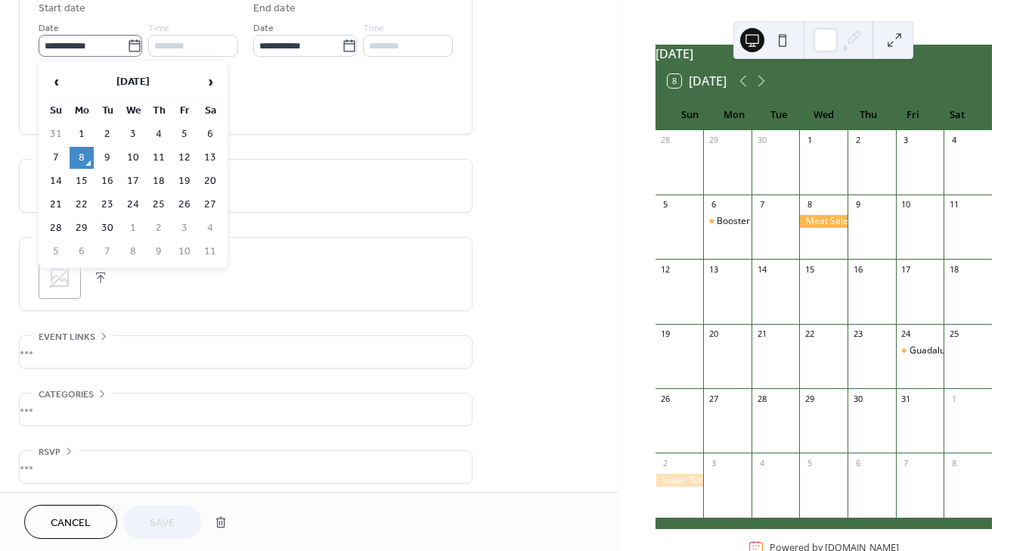
click at [129, 41] on icon at bounding box center [134, 46] width 15 height 15
click at [127, 41] on input "**********" at bounding box center [83, 46] width 88 height 22
click at [213, 78] on span "›" at bounding box center [210, 82] width 23 height 30
click at [136, 150] on td "8" at bounding box center [133, 158] width 24 height 22
type input "**********"
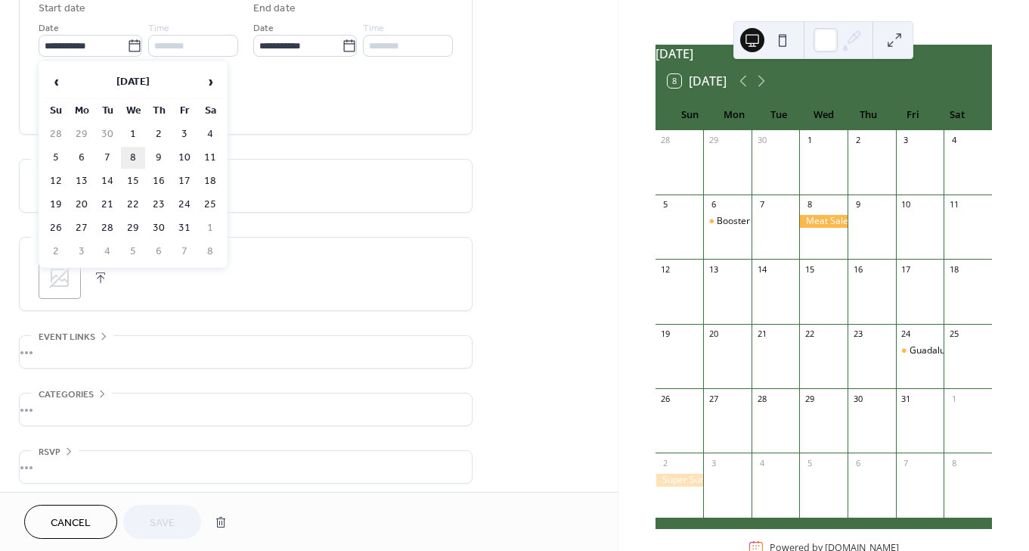
type input "**********"
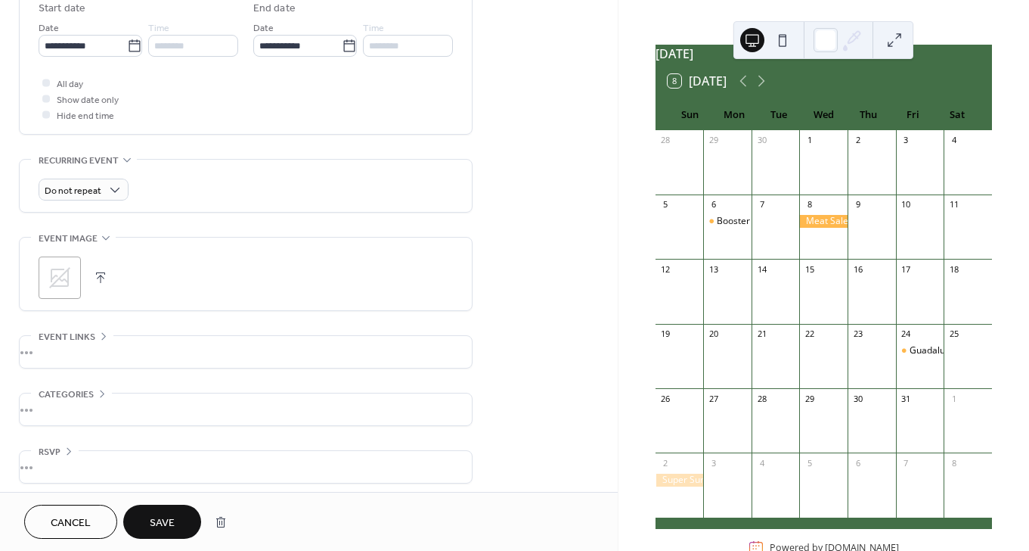
click at [163, 522] on span "Save" at bounding box center [162, 523] width 25 height 16
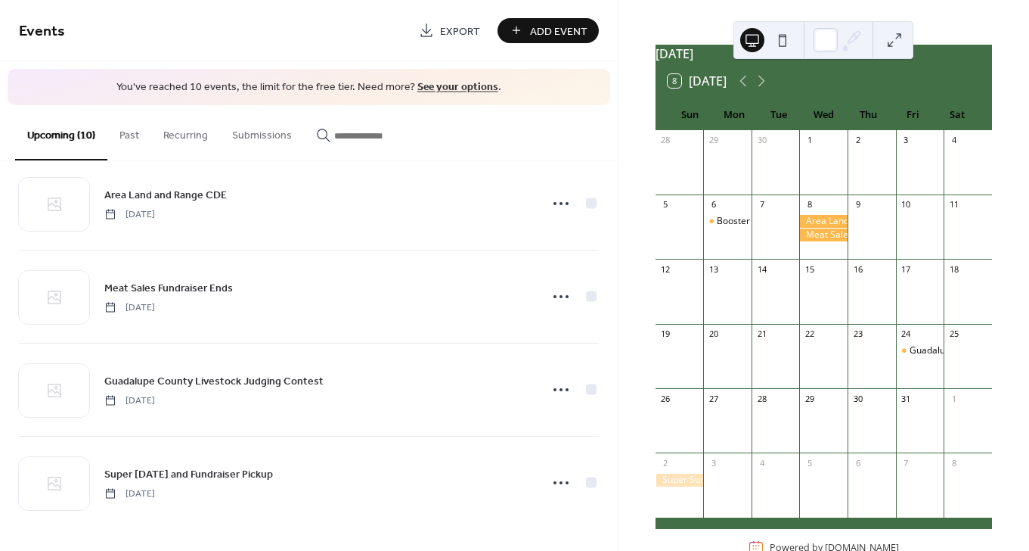
scroll to position [82, 0]
